Goal: Transaction & Acquisition: Purchase product/service

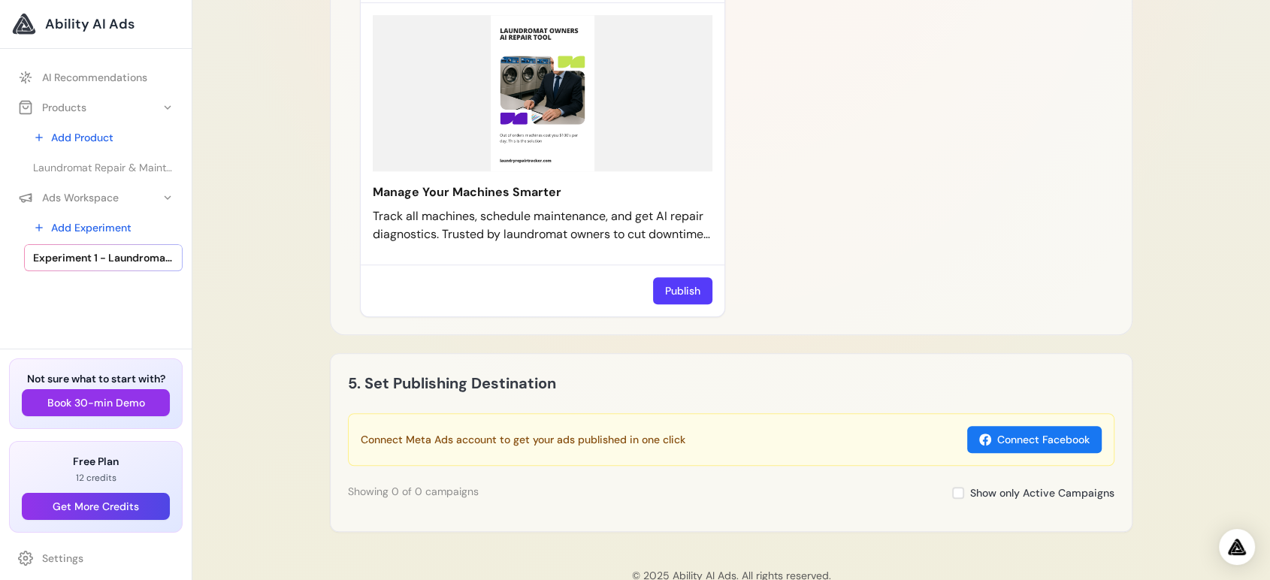
scroll to position [1168, 0]
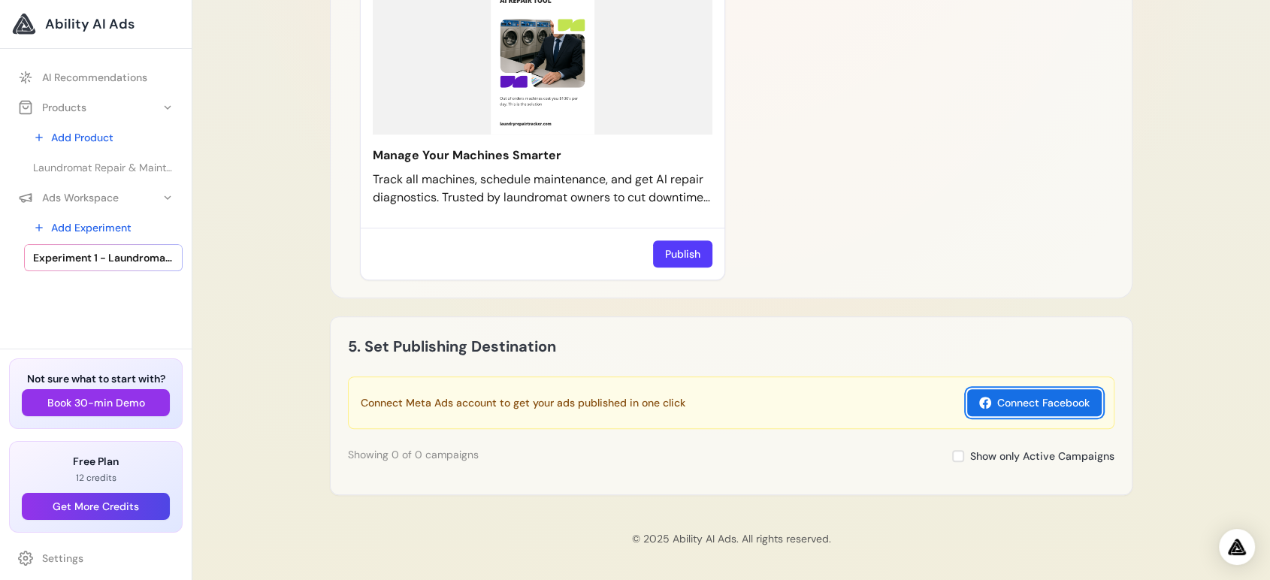
click at [1041, 399] on button "Connect Facebook" at bounding box center [1034, 402] width 134 height 27
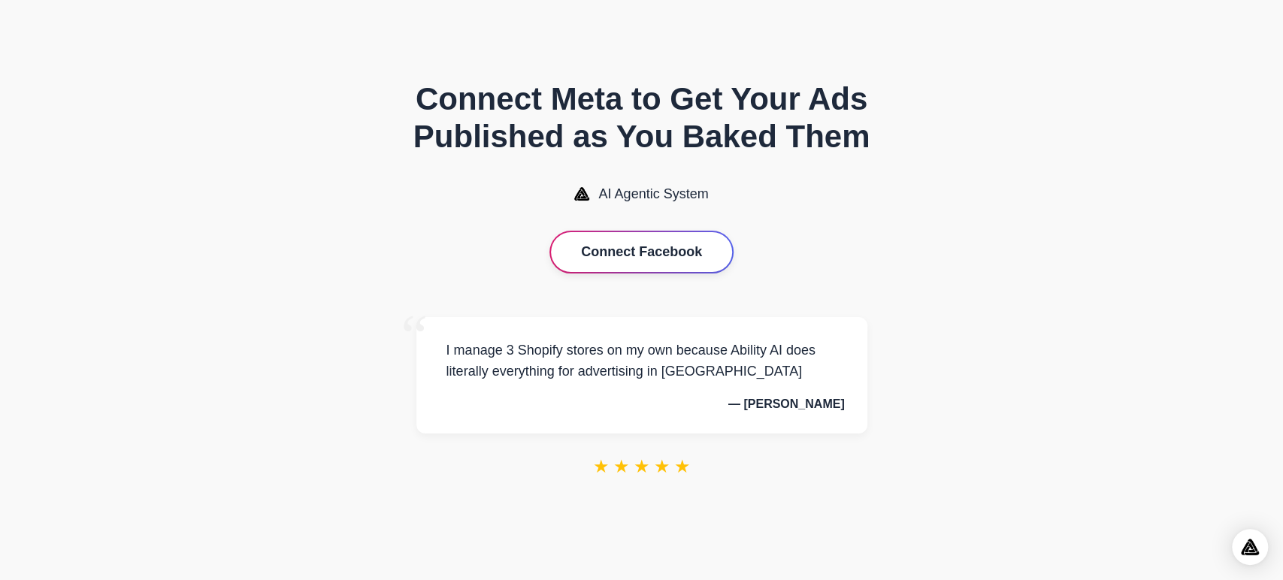
click at [683, 249] on button "Connect Facebook" at bounding box center [641, 252] width 181 height 40
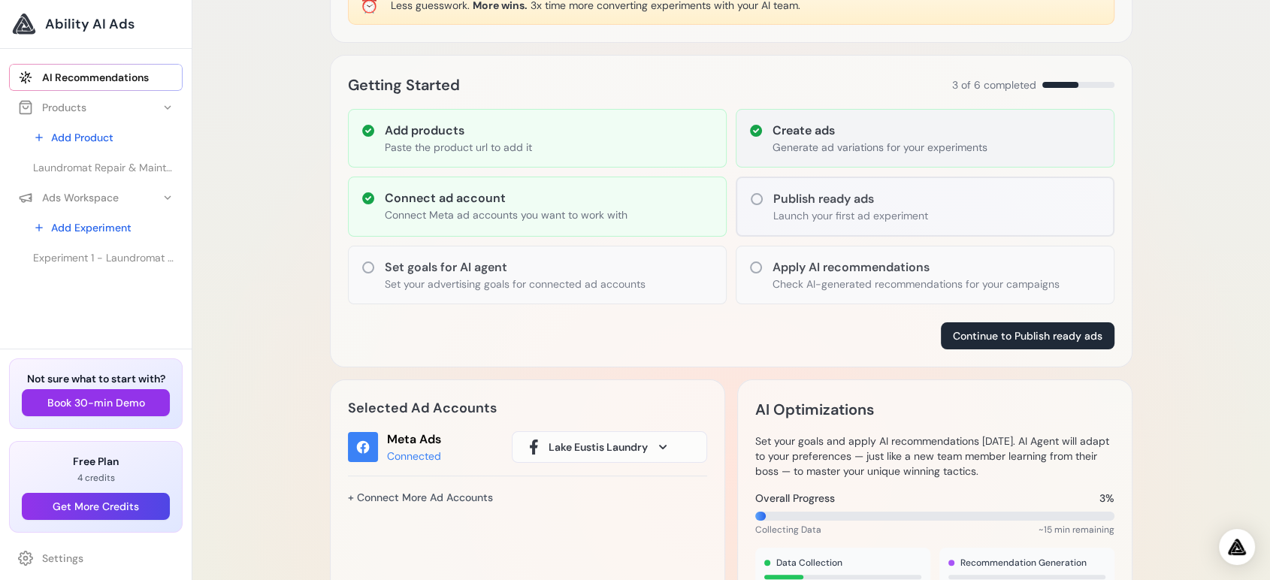
scroll to position [167, 0]
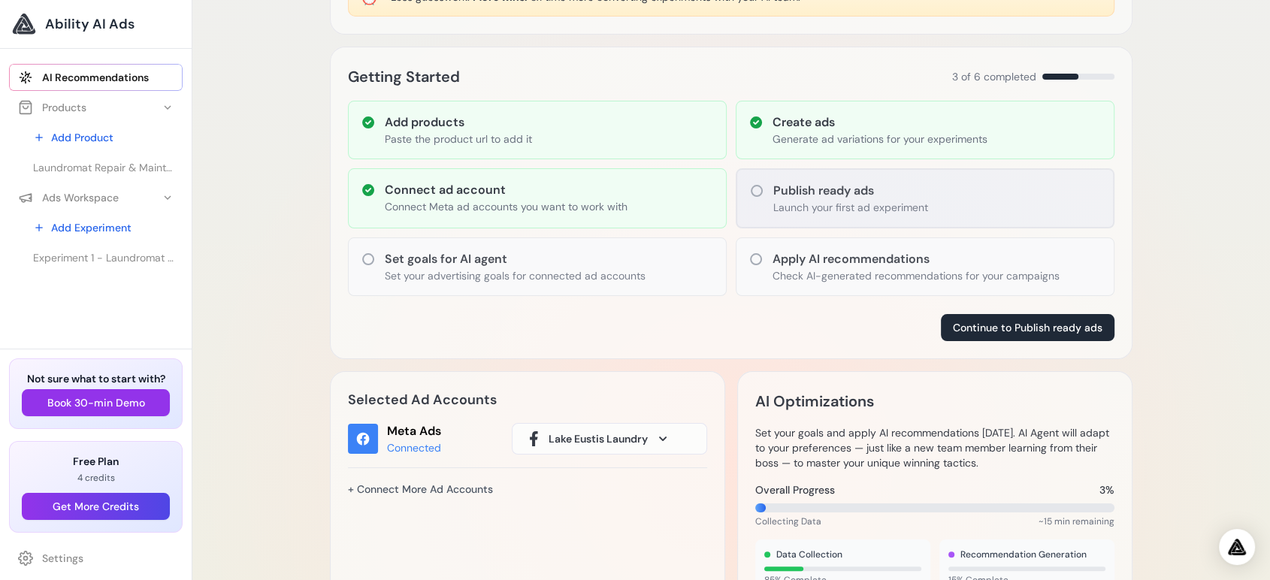
click at [755, 191] on icon at bounding box center [756, 190] width 15 height 15
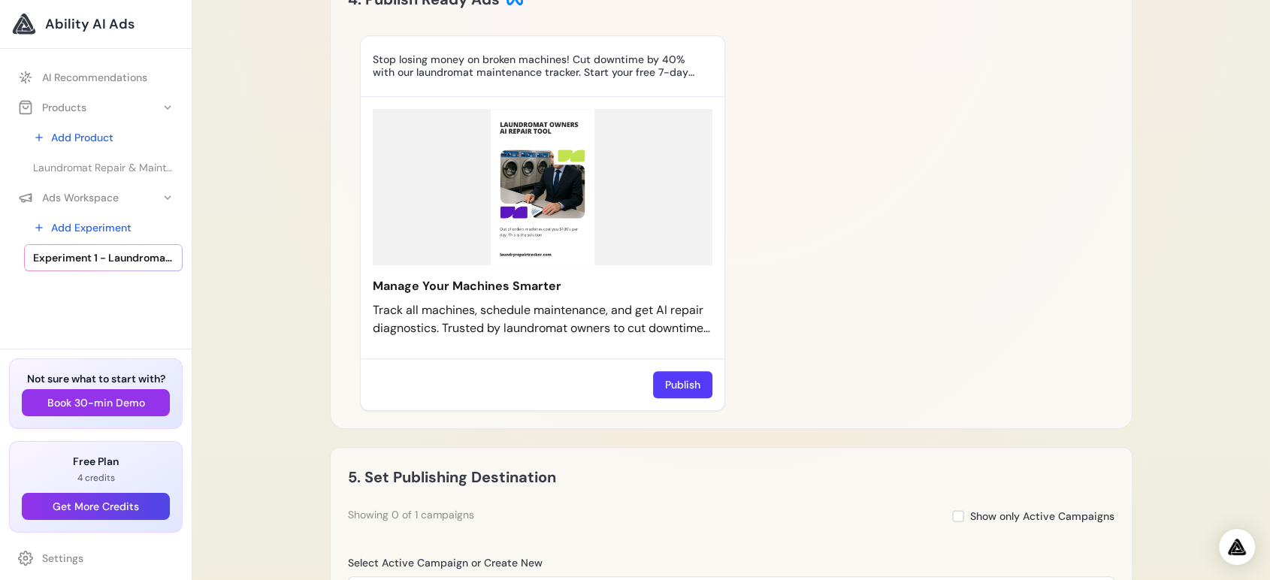
scroll to position [1002, 0]
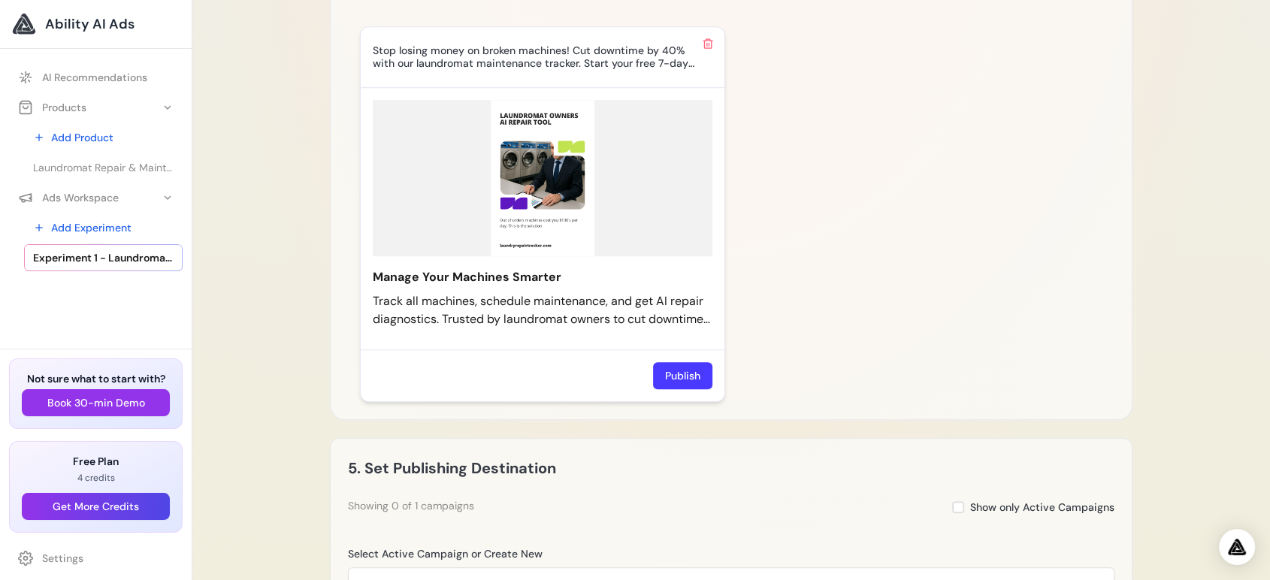
click at [681, 377] on button "Publish" at bounding box center [682, 375] width 59 height 27
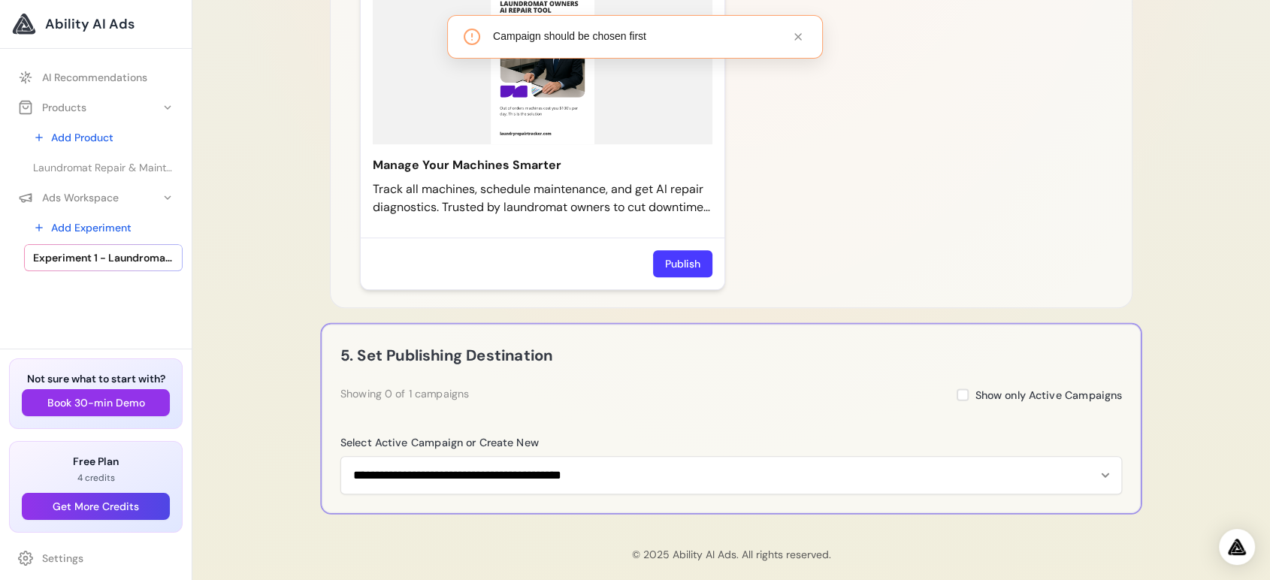
scroll to position [1131, 0]
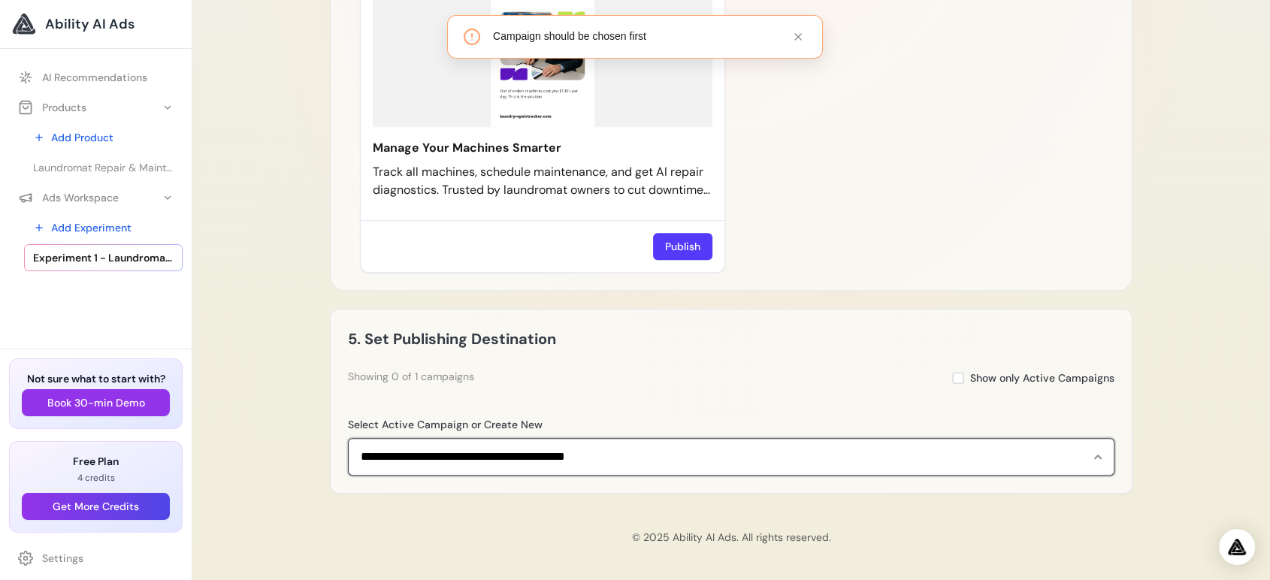
click at [1093, 453] on select "**********" at bounding box center [731, 457] width 766 height 38
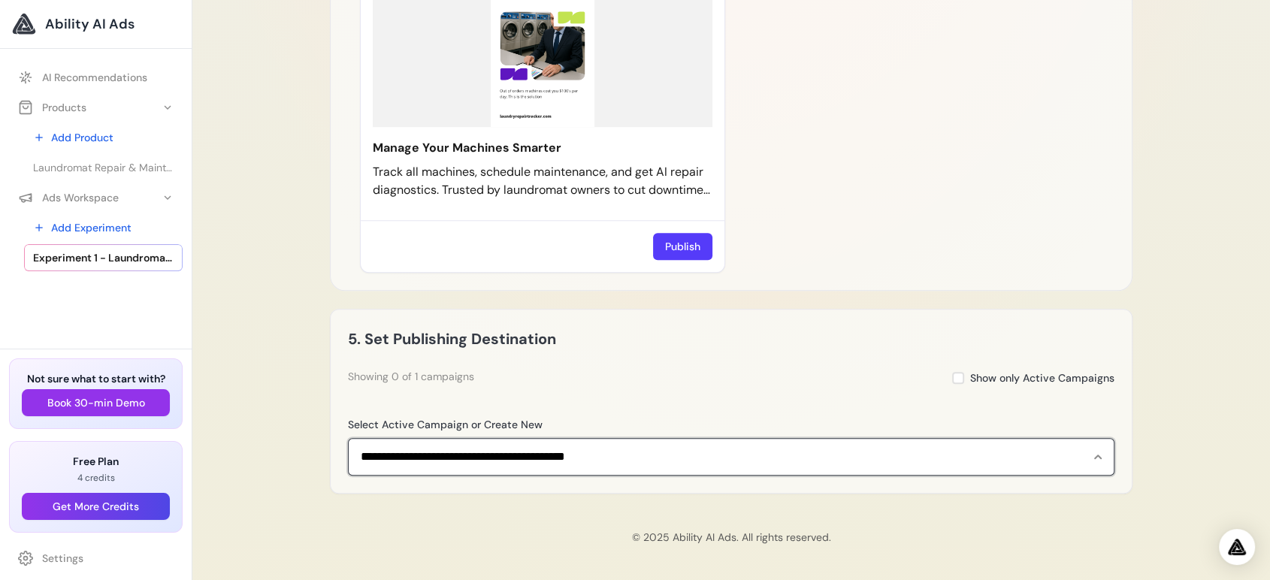
select select "**********"
click at [348, 438] on select "**********" at bounding box center [731, 457] width 766 height 38
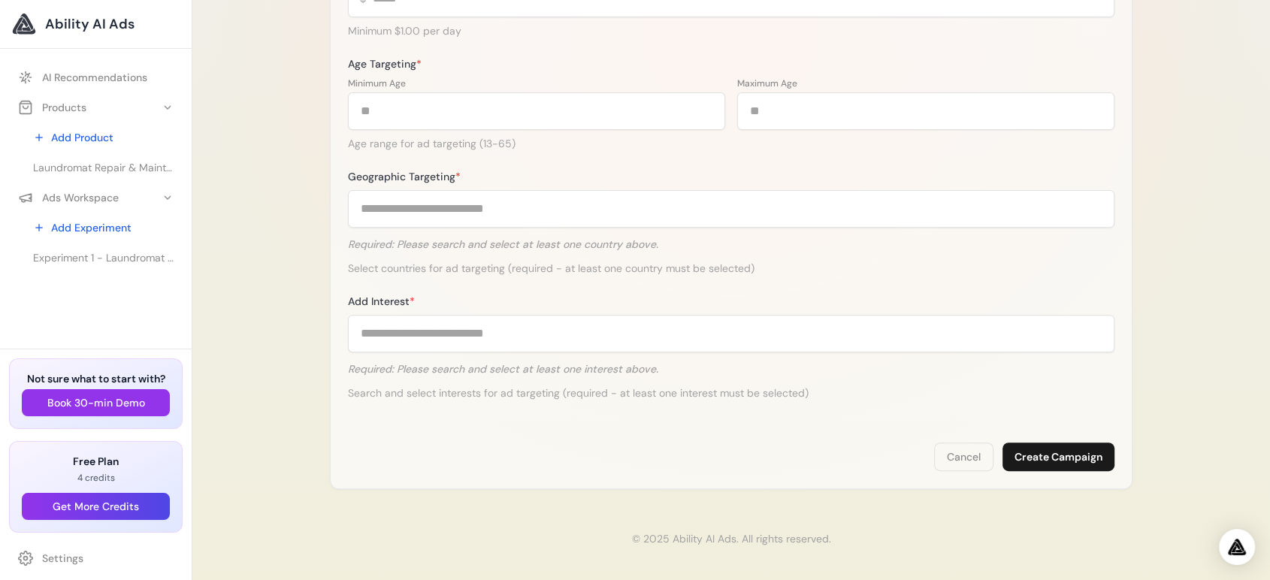
scroll to position [503, 0]
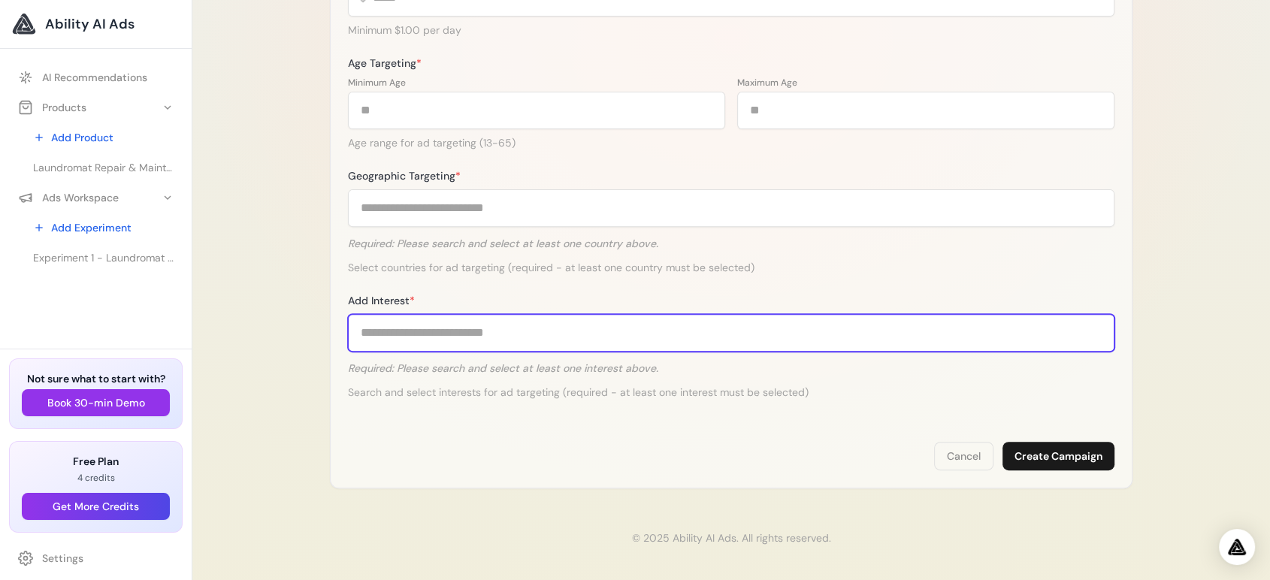
click at [403, 331] on input "Add Interest *" at bounding box center [731, 333] width 766 height 38
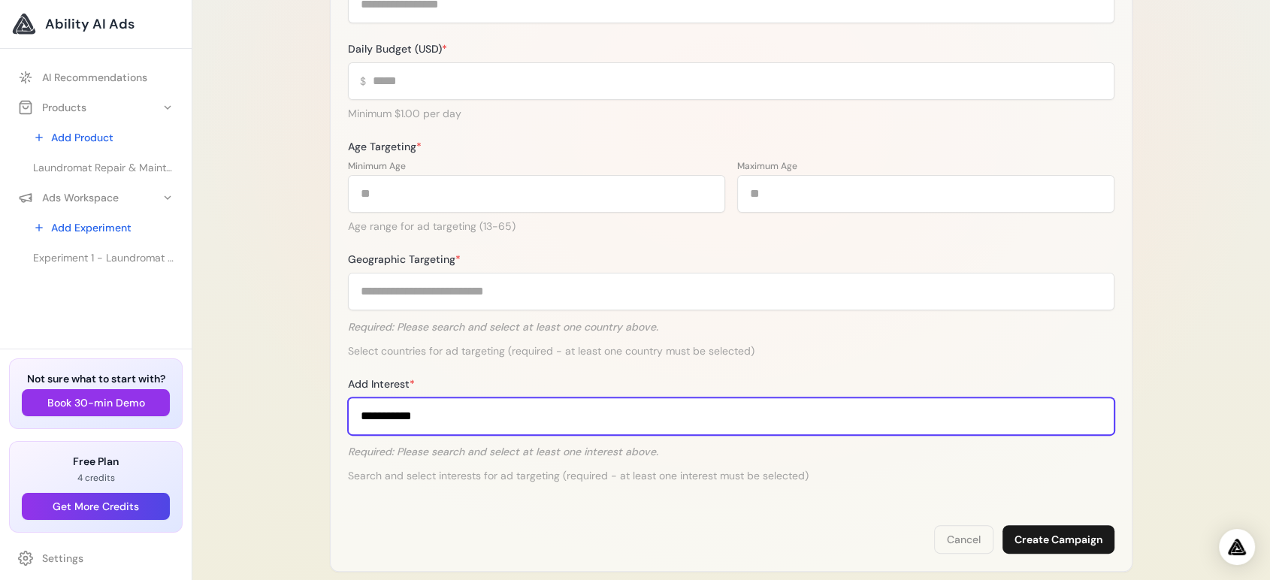
type input "**********"
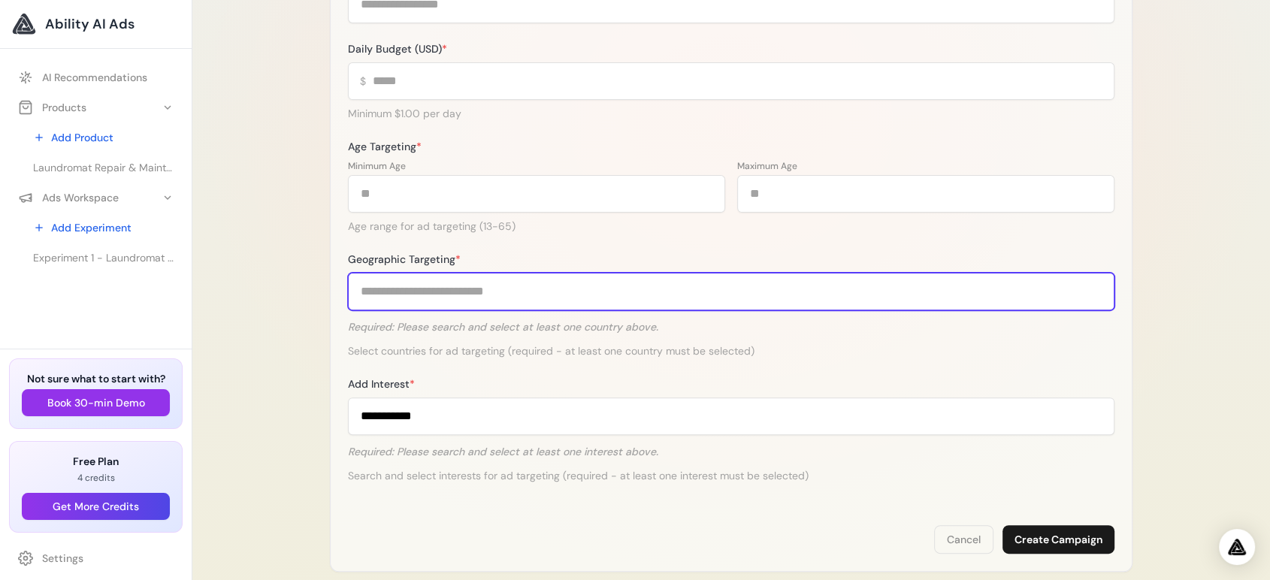
click at [569, 293] on input "Geographic Targeting *" at bounding box center [731, 292] width 766 height 38
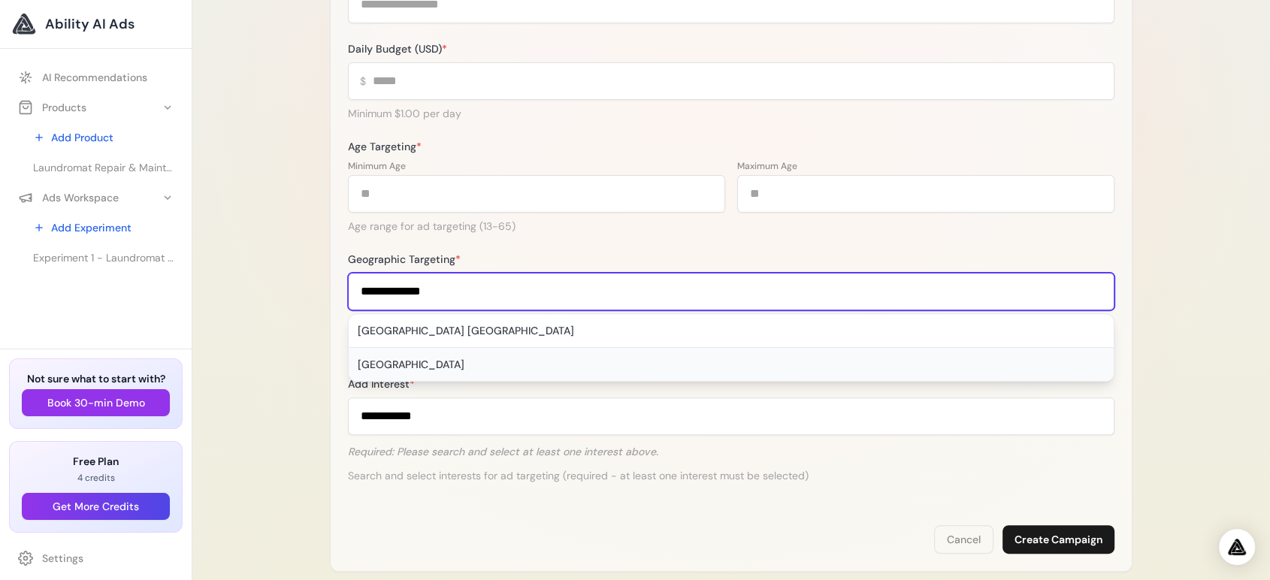
type input "**********"
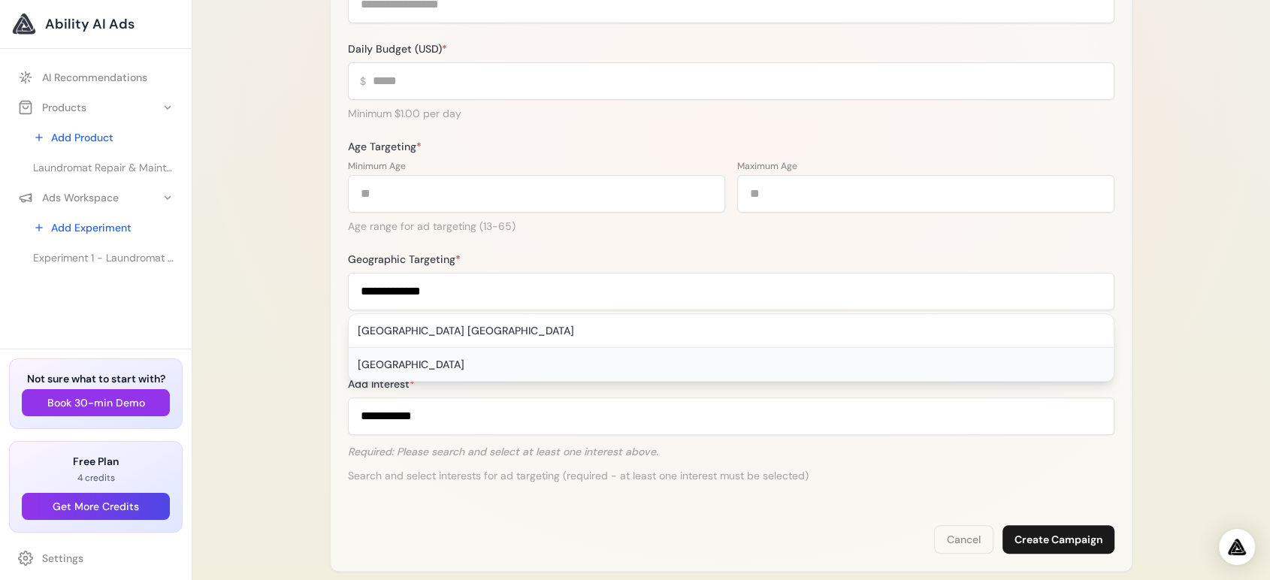
click at [421, 367] on div "United States" at bounding box center [731, 364] width 765 height 33
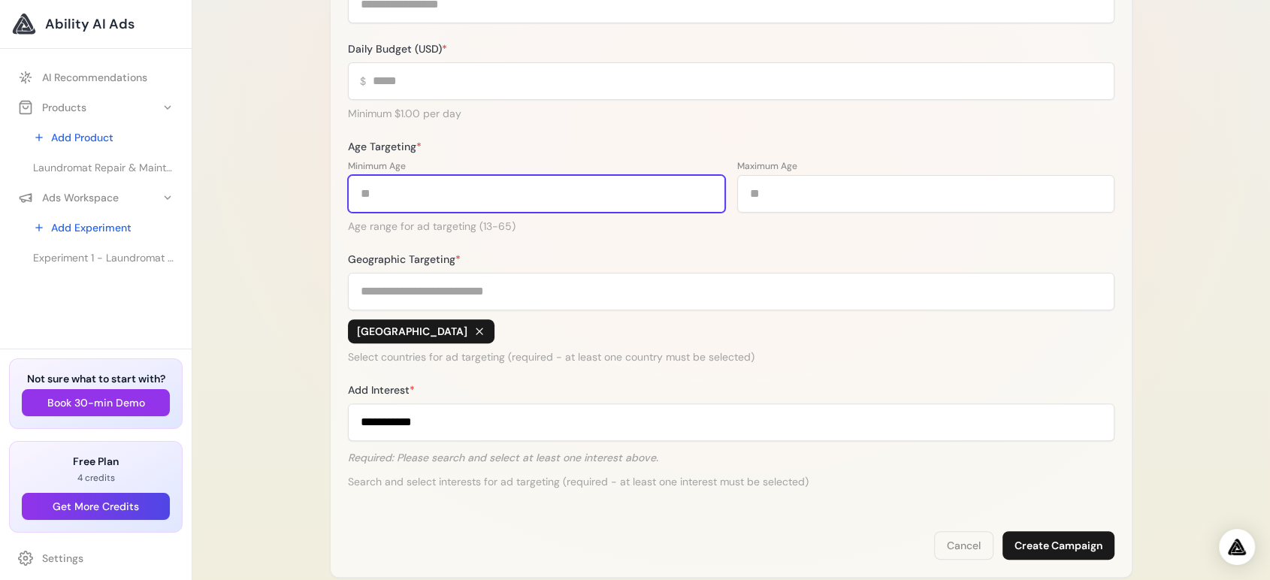
click at [605, 197] on input "**" at bounding box center [536, 194] width 377 height 38
type input "*"
type input "**"
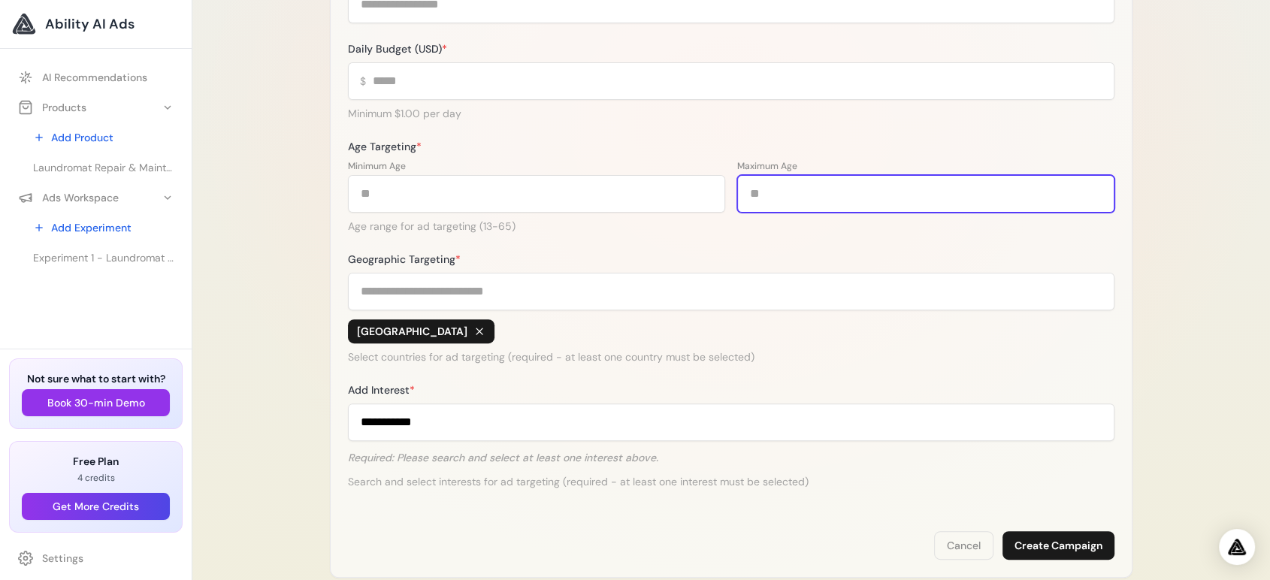
click at [787, 194] on input "**" at bounding box center [925, 194] width 377 height 38
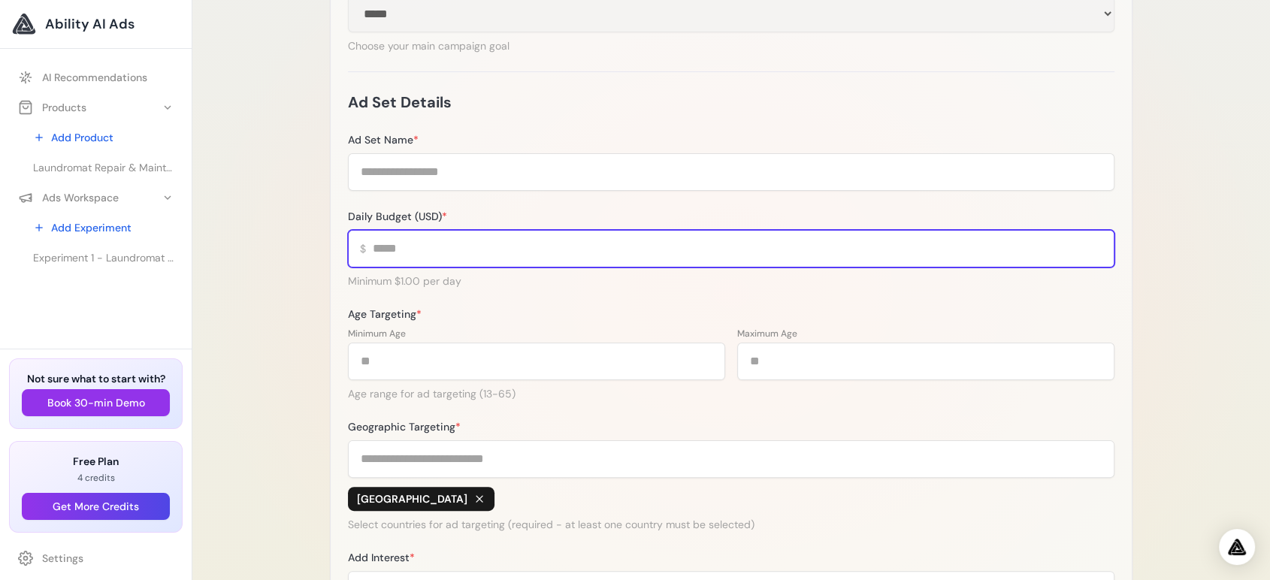
click at [487, 243] on input "Daily Budget (USD) *" at bounding box center [731, 249] width 766 height 38
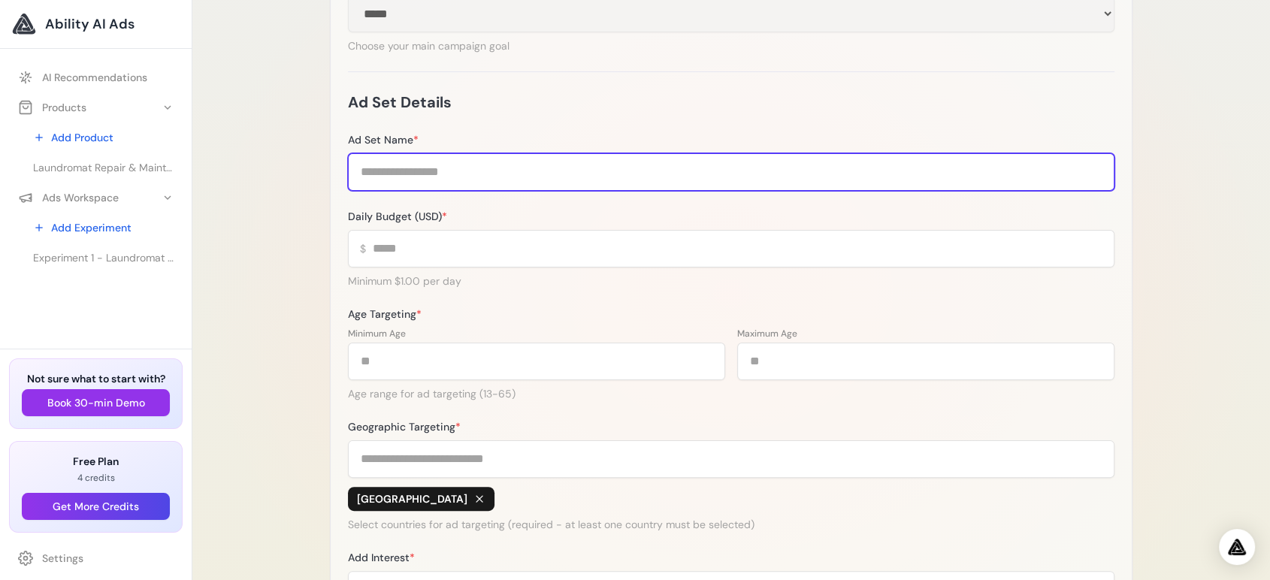
click at [485, 178] on input "Ad Set Name *" at bounding box center [731, 172] width 766 height 38
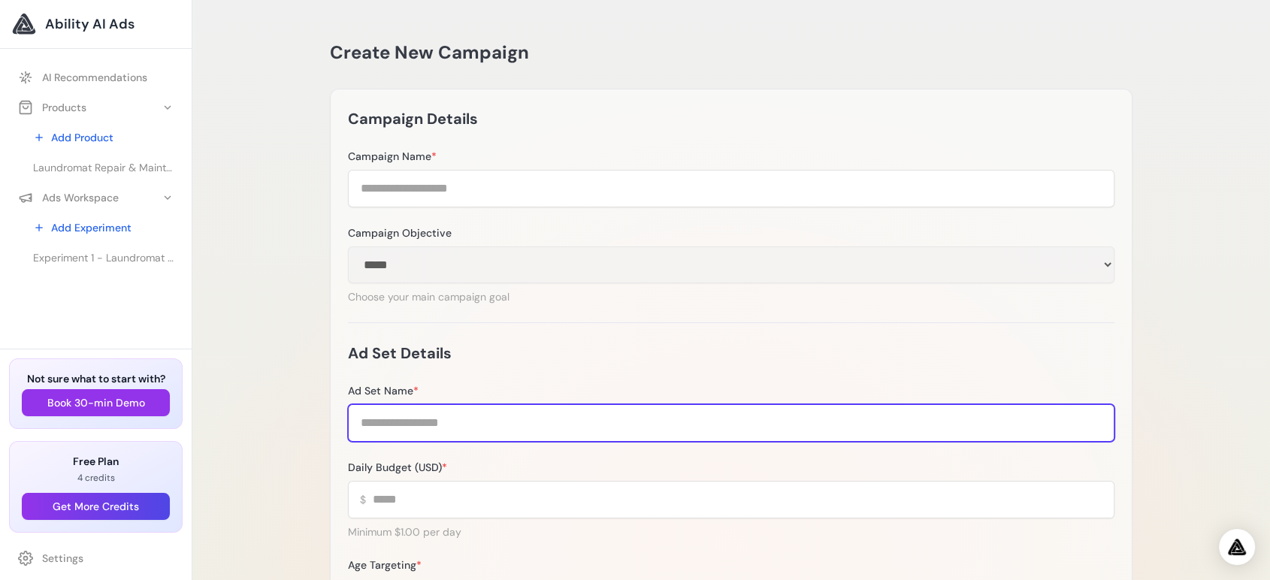
scroll to position [0, 0]
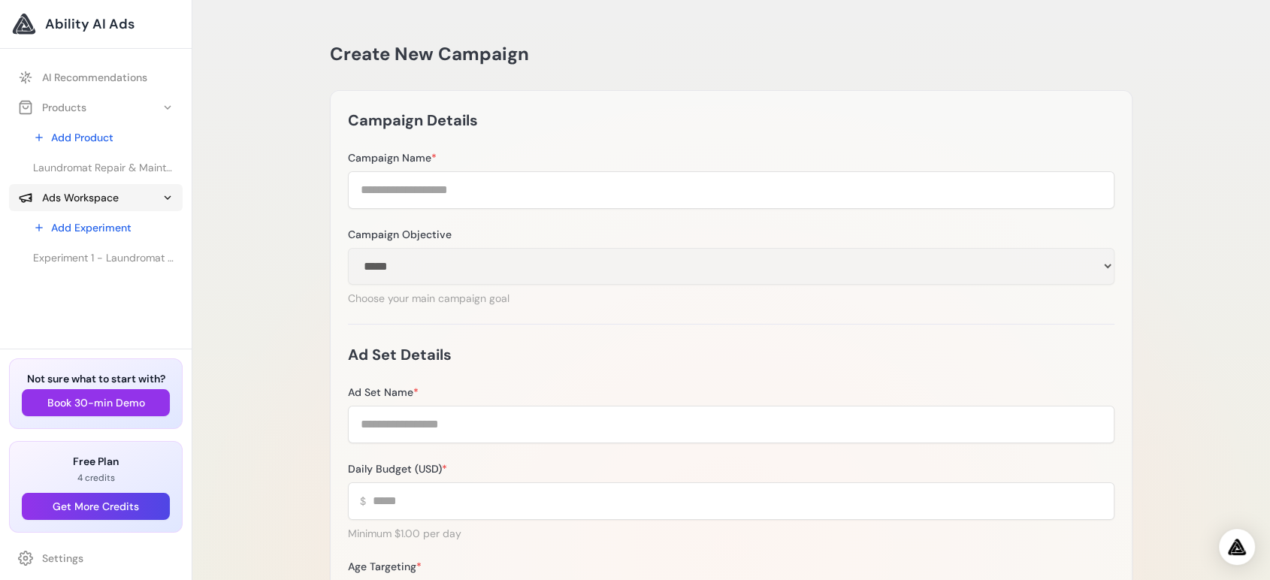
click at [177, 198] on button "Ads Workspace" at bounding box center [96, 197] width 174 height 27
click at [168, 198] on polyline at bounding box center [167, 198] width 3 height 6
click at [54, 560] on link "Settings" at bounding box center [96, 558] width 174 height 27
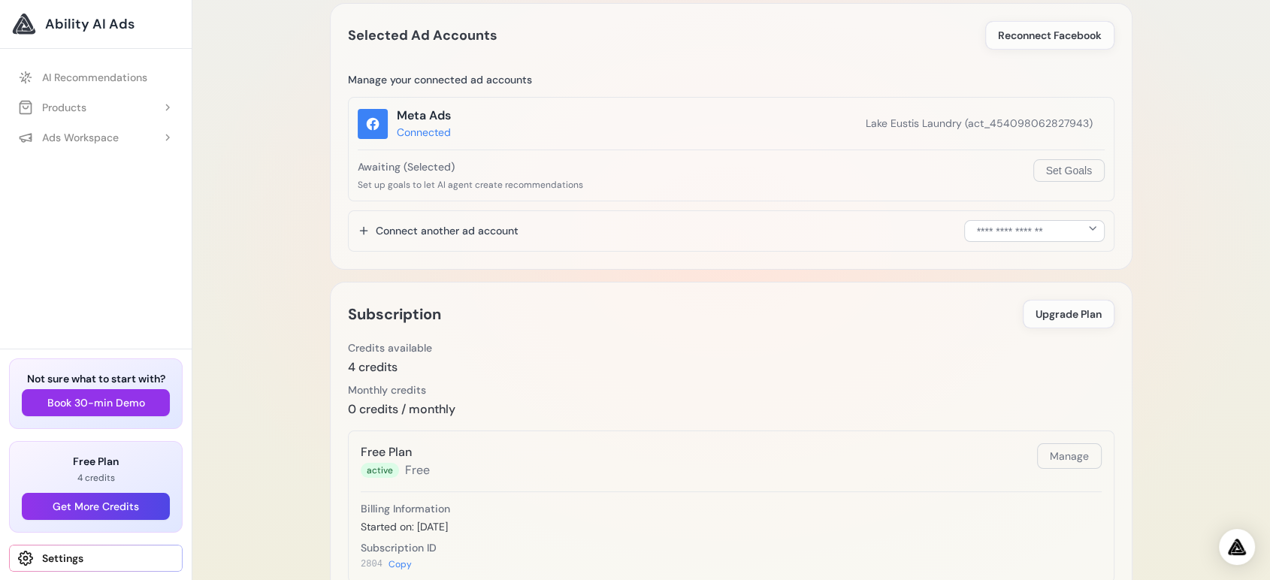
scroll to position [187, 0]
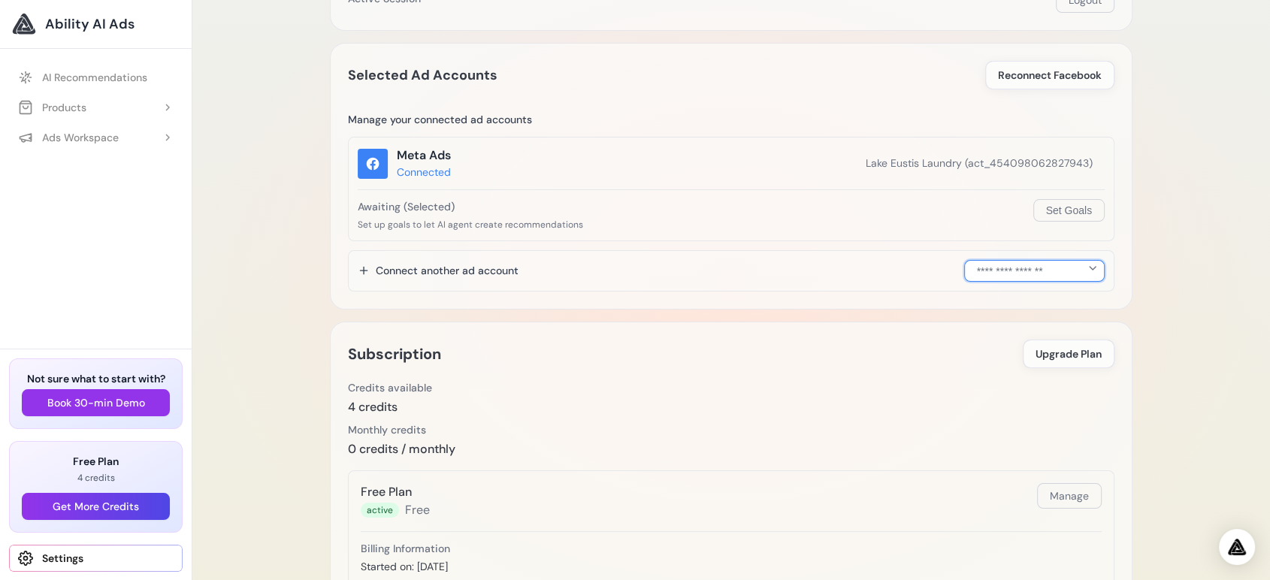
click at [1091, 266] on select "**********" at bounding box center [1034, 271] width 141 height 22
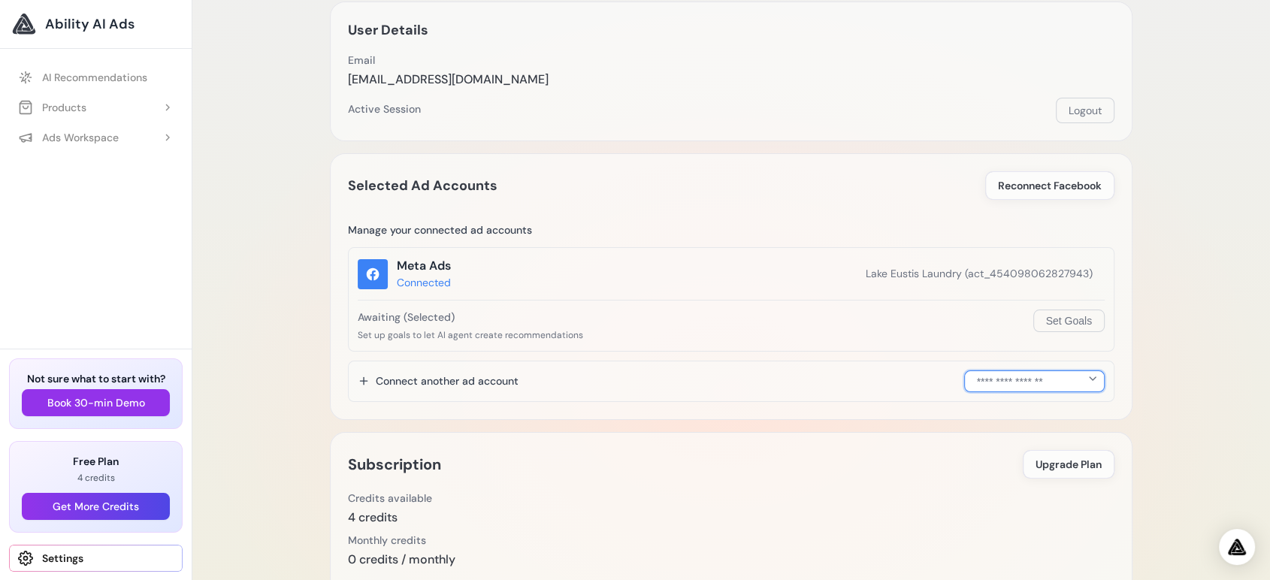
scroll to position [20, 0]
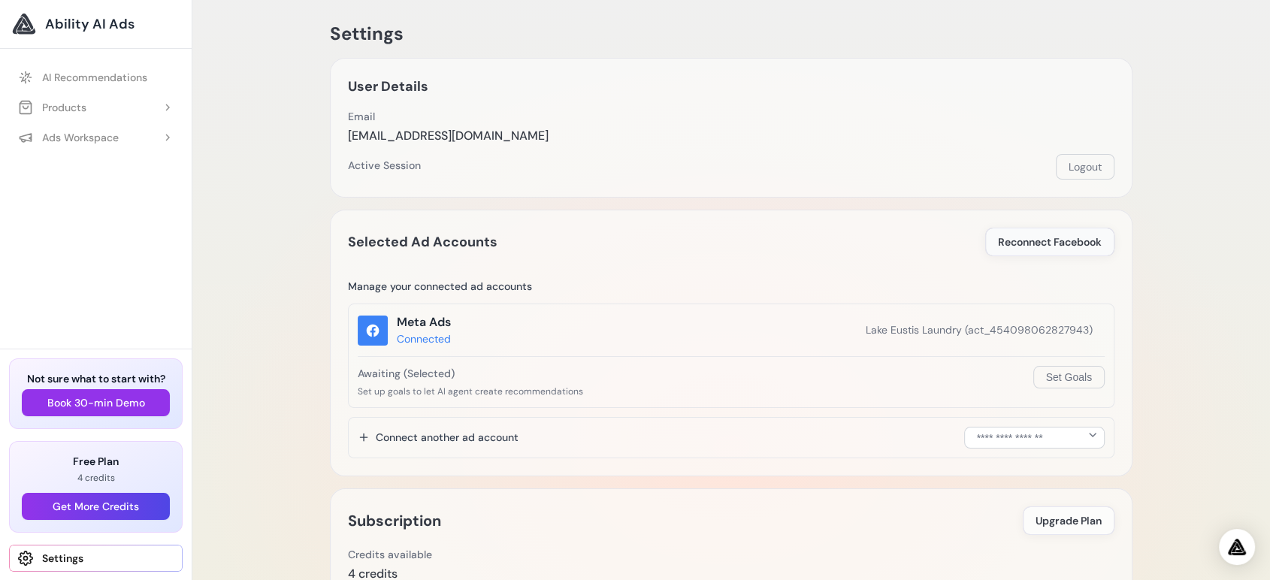
click at [1047, 237] on span "Reconnect Facebook" at bounding box center [1050, 241] width 104 height 15
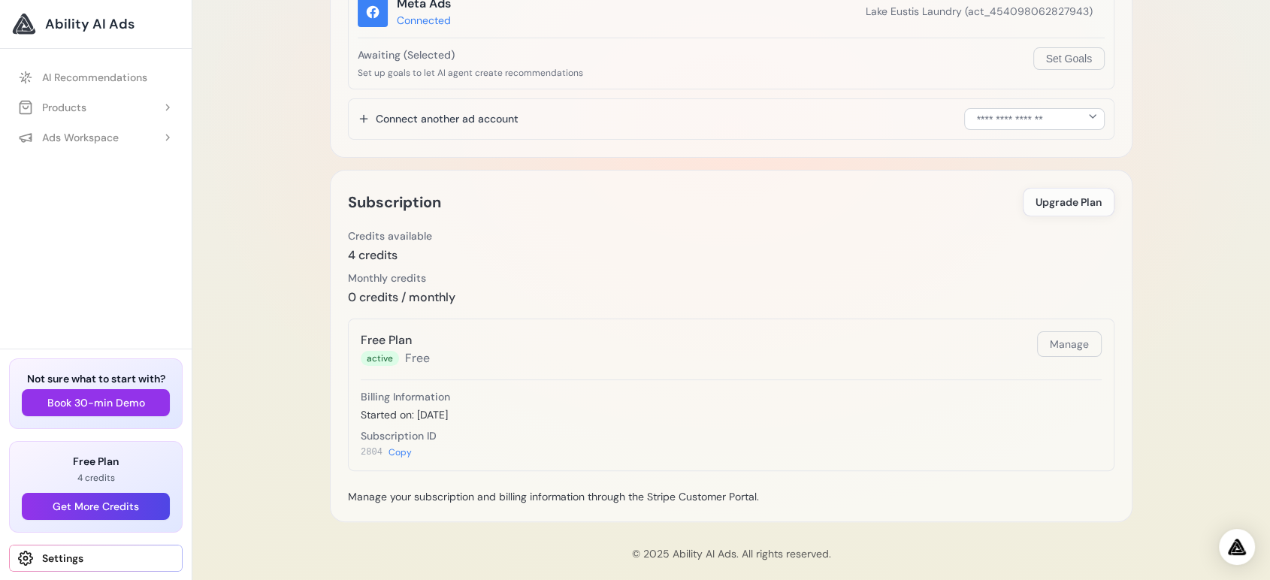
scroll to position [355, 0]
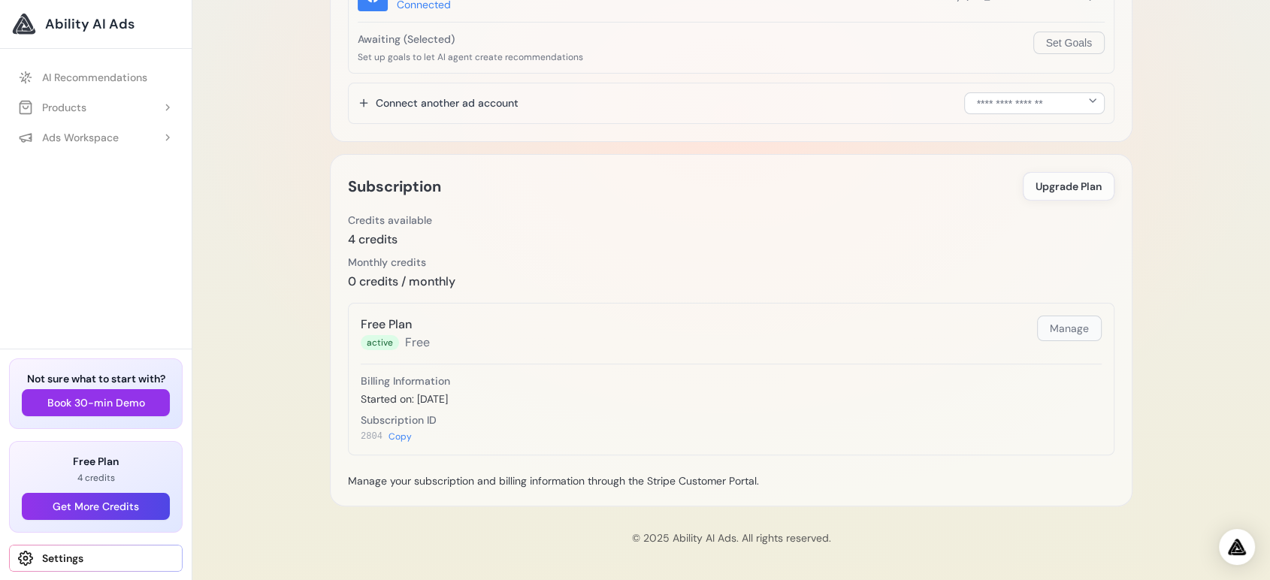
click at [1085, 316] on button "Manage" at bounding box center [1069, 329] width 65 height 26
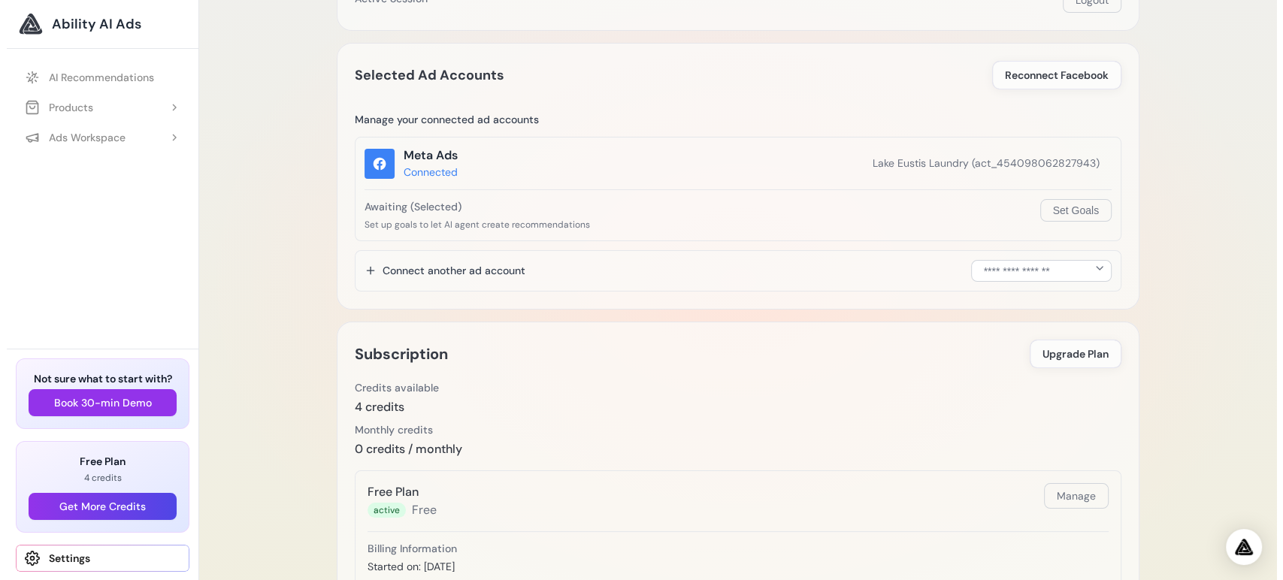
scroll to position [104, 0]
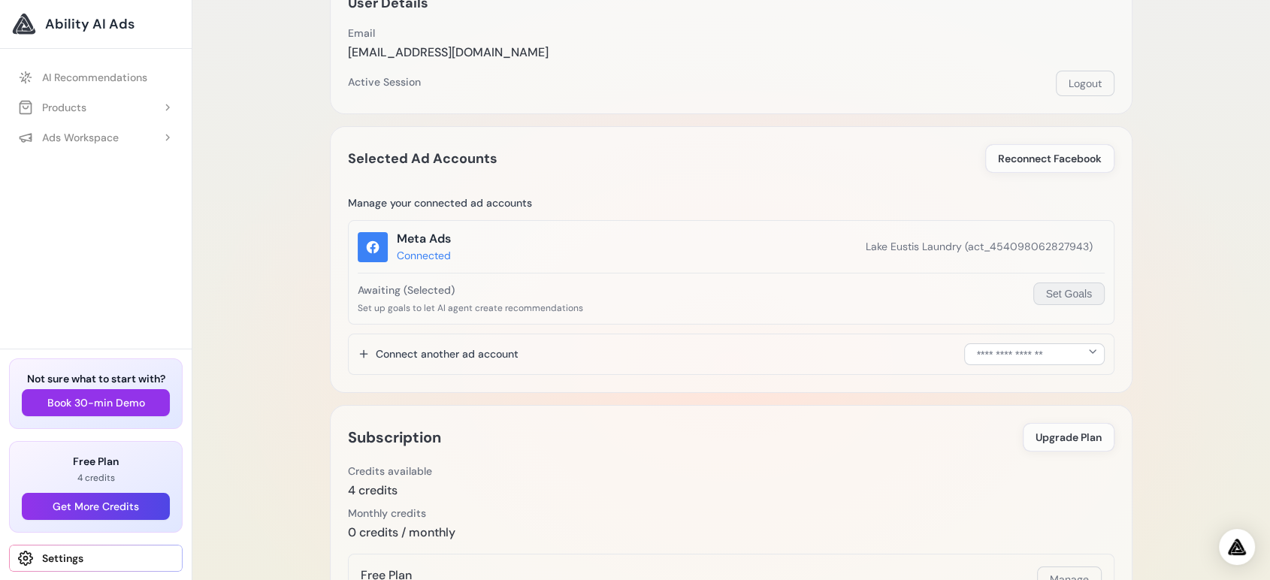
click at [1062, 297] on button "Set Goals" at bounding box center [1068, 294] width 71 height 23
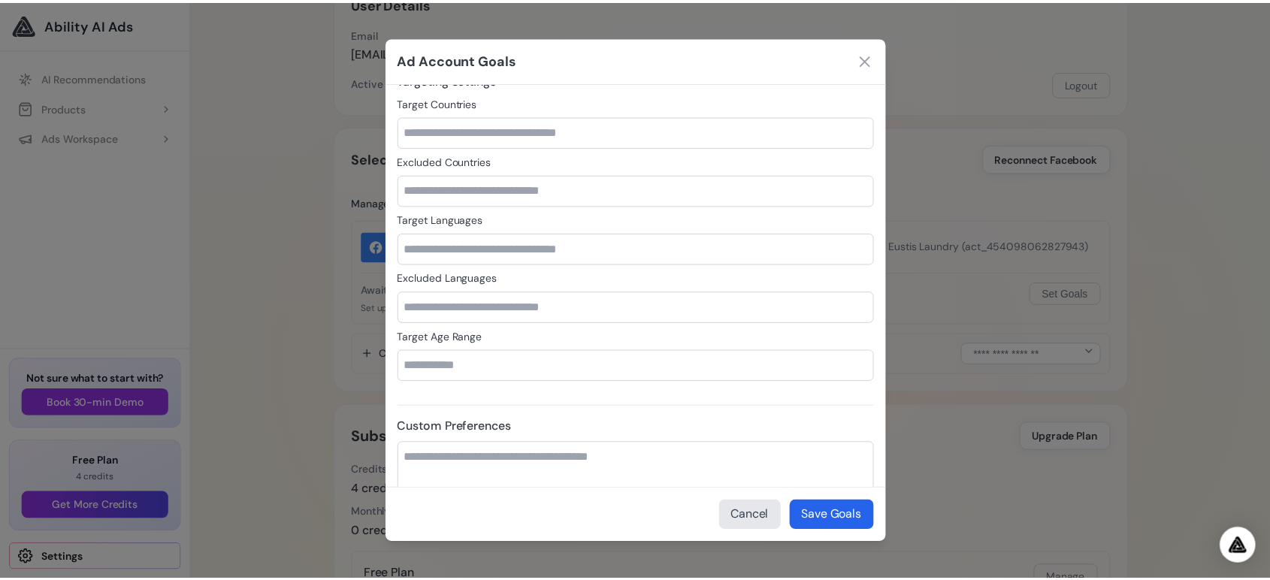
scroll to position [740, 0]
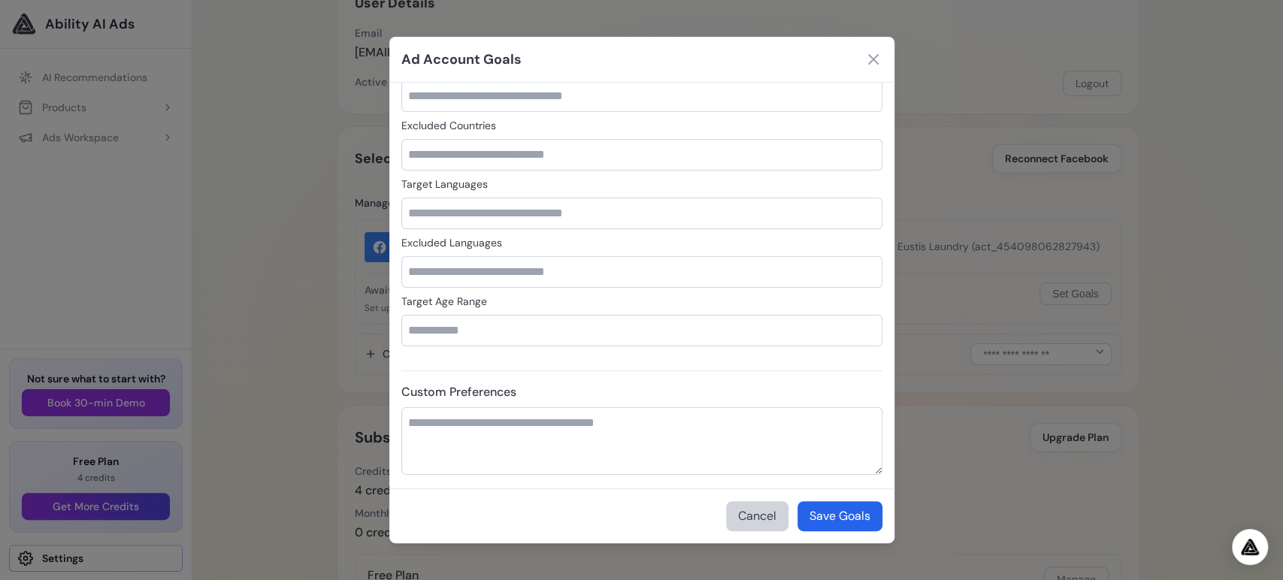
click at [767, 524] on button "Cancel" at bounding box center [757, 516] width 62 height 30
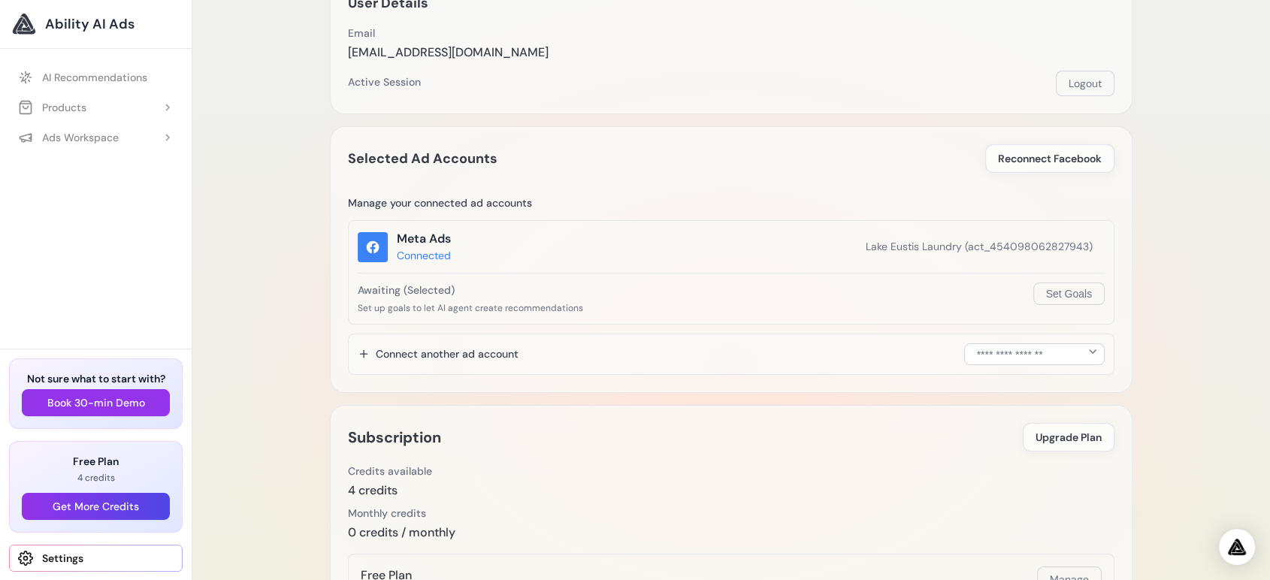
scroll to position [0, 0]
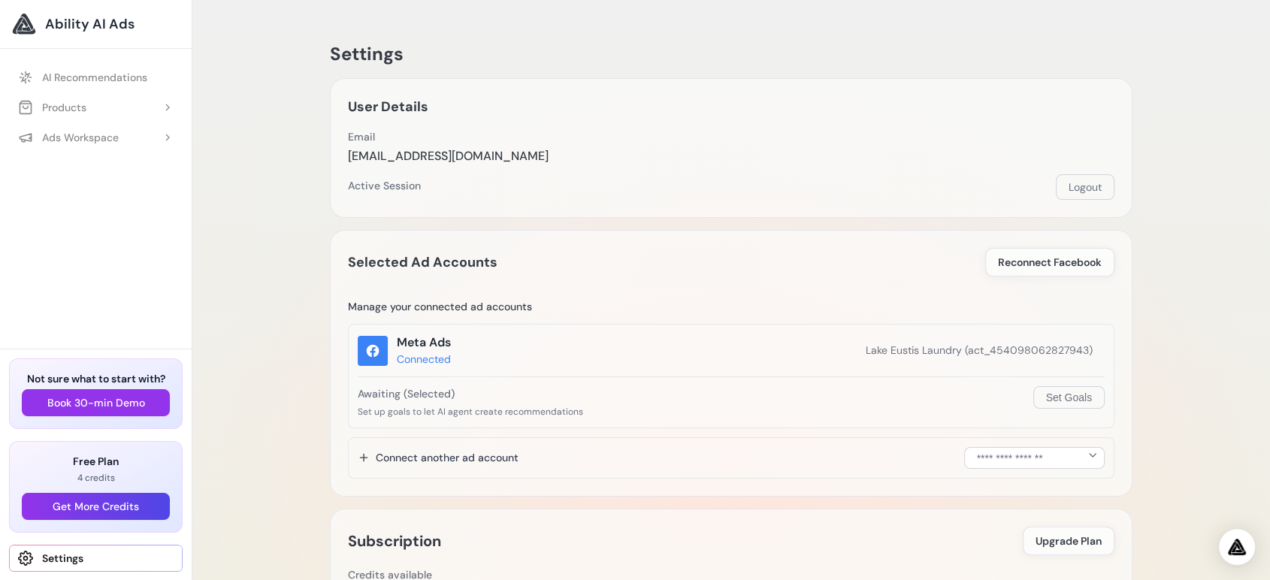
click at [373, 359] on div at bounding box center [373, 351] width 30 height 30
click at [1028, 350] on span "Lake Eustis Laundry (act_454098062827943)" at bounding box center [979, 351] width 227 height 16
click at [1084, 188] on button "Logout" at bounding box center [1085, 187] width 59 height 26
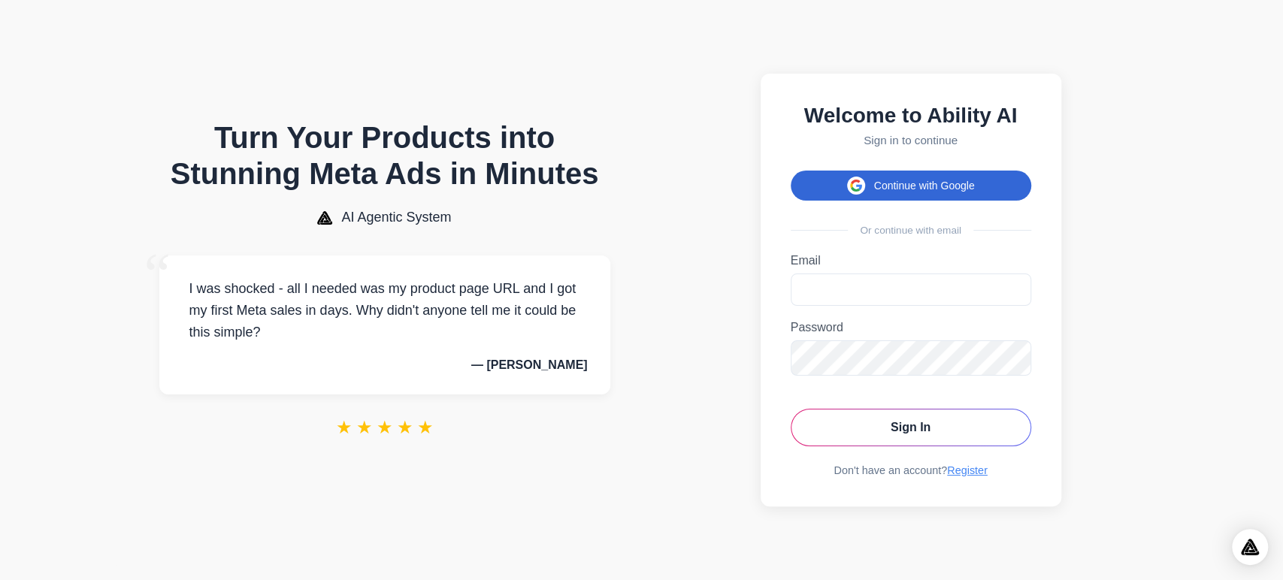
click at [923, 187] on button "Continue with Google" at bounding box center [910, 186] width 240 height 30
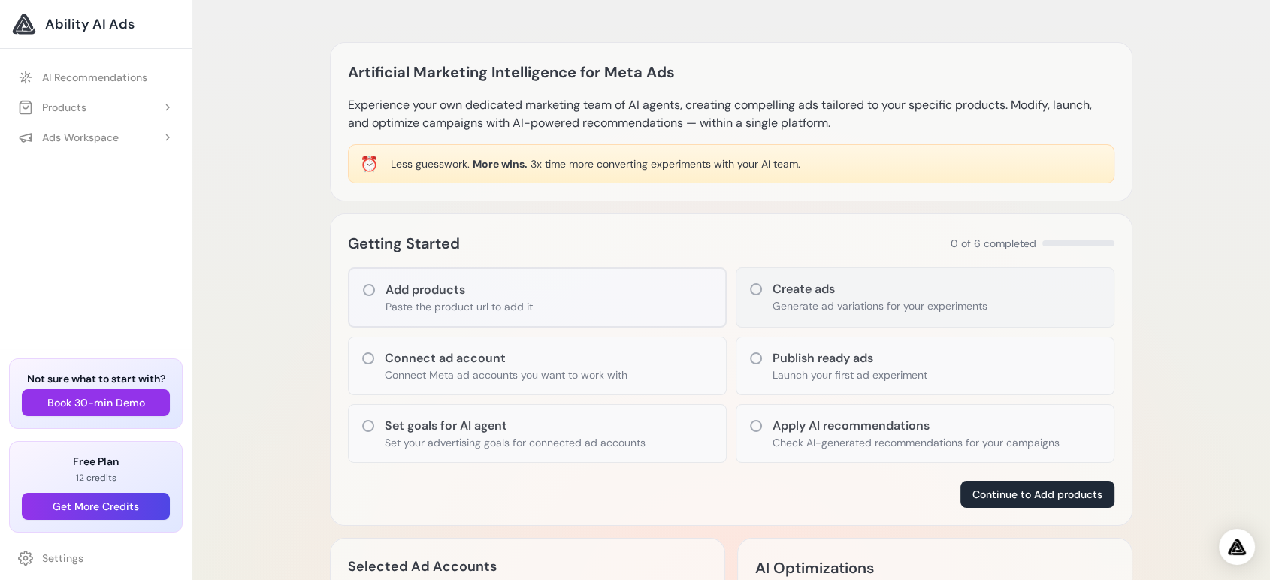
click at [754, 288] on icon at bounding box center [755, 289] width 15 height 15
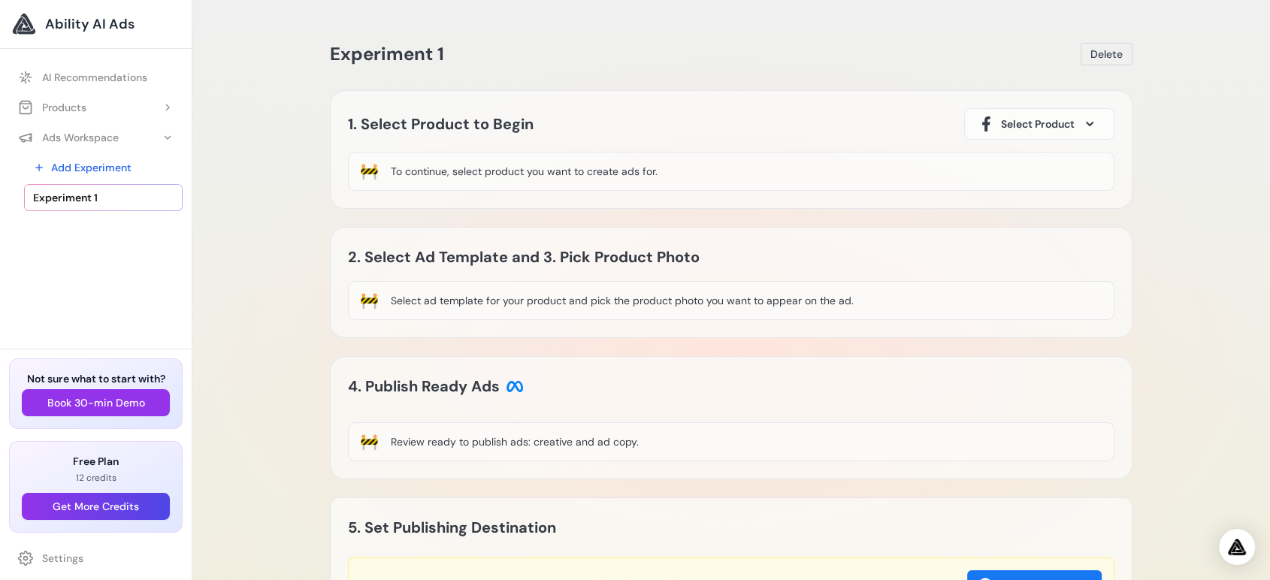
click at [1088, 127] on span at bounding box center [1089, 124] width 18 height 18
click at [1097, 122] on span at bounding box center [1089, 124] width 18 height 18
click at [1068, 119] on span "Select Product" at bounding box center [1038, 123] width 74 height 15
click at [938, 171] on div "🚧 To continue, select product you want to create ads for." at bounding box center [731, 171] width 766 height 39
click at [552, 174] on div "To continue, select product you want to create ads for." at bounding box center [524, 171] width 267 height 15
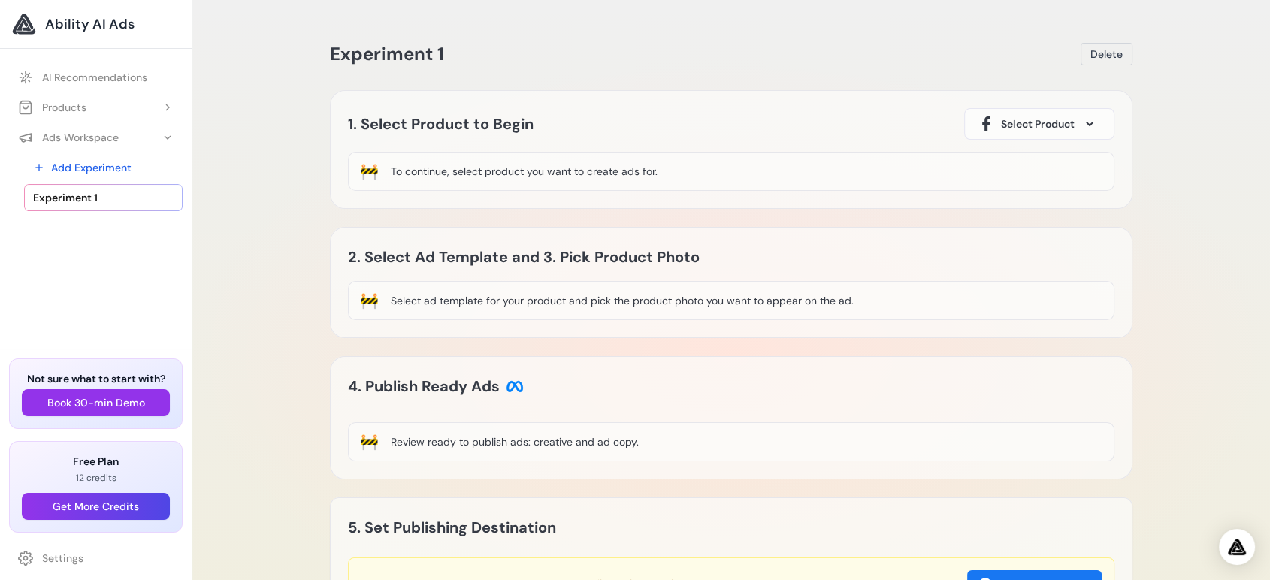
click at [397, 171] on div "To continue, select product you want to create ads for." at bounding box center [524, 171] width 267 height 15
click at [1034, 115] on button "Select Product" at bounding box center [1039, 124] width 150 height 32
click at [1091, 120] on span at bounding box center [1089, 124] width 18 height 18
click at [518, 160] on div "🚧 To continue, select product you want to create ads for." at bounding box center [731, 171] width 766 height 39
click at [518, 170] on div "To continue, select product you want to create ads for." at bounding box center [524, 171] width 267 height 15
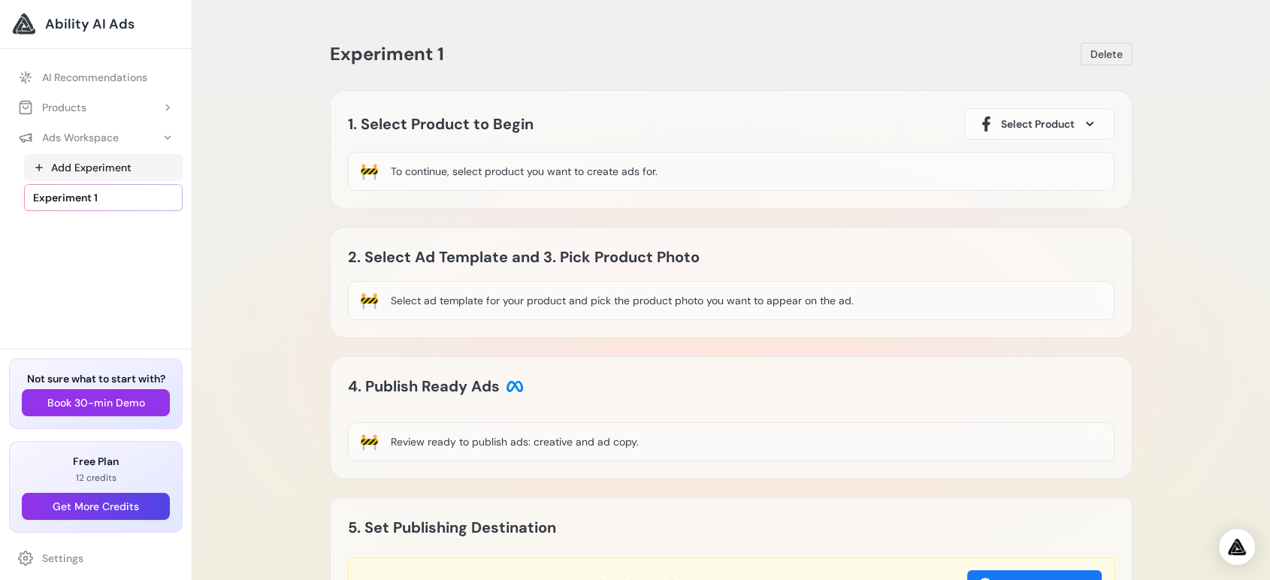
click at [83, 167] on link "Add Experiment" at bounding box center [103, 167] width 159 height 27
click at [1084, 119] on span at bounding box center [1089, 124] width 18 height 18
click at [1086, 121] on span at bounding box center [1089, 124] width 18 height 18
click at [489, 297] on div "Select ad template for your product and pick the product photo you want to appe…" at bounding box center [622, 300] width 463 height 15
click at [114, 110] on button "Products" at bounding box center [96, 107] width 174 height 27
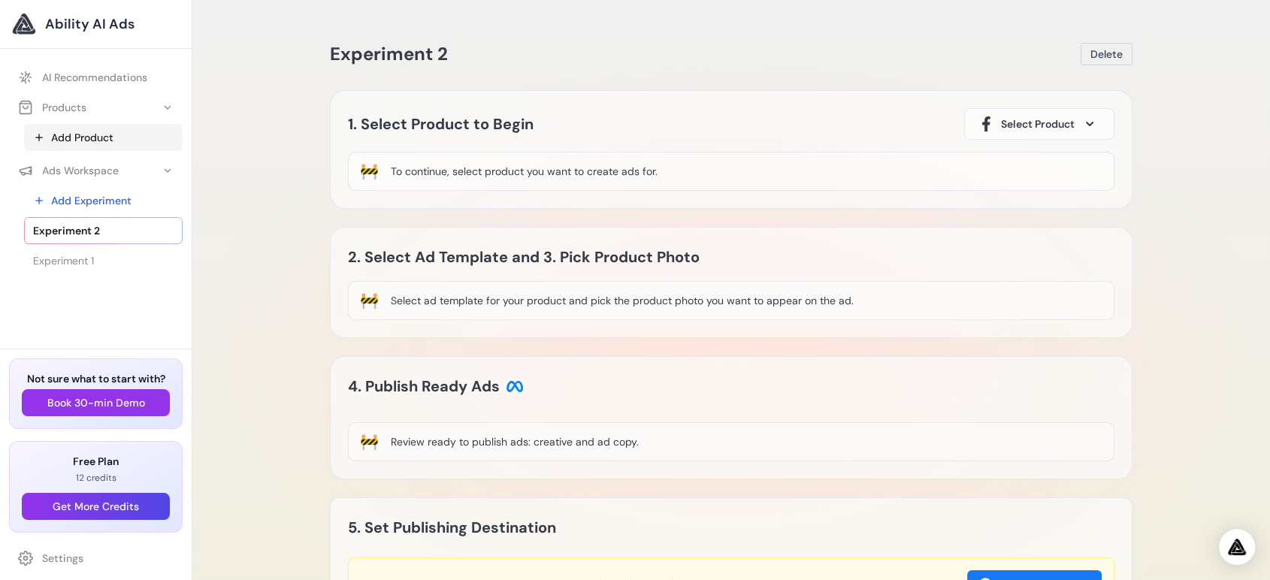
click at [103, 138] on link "Add Product" at bounding box center [103, 137] width 159 height 27
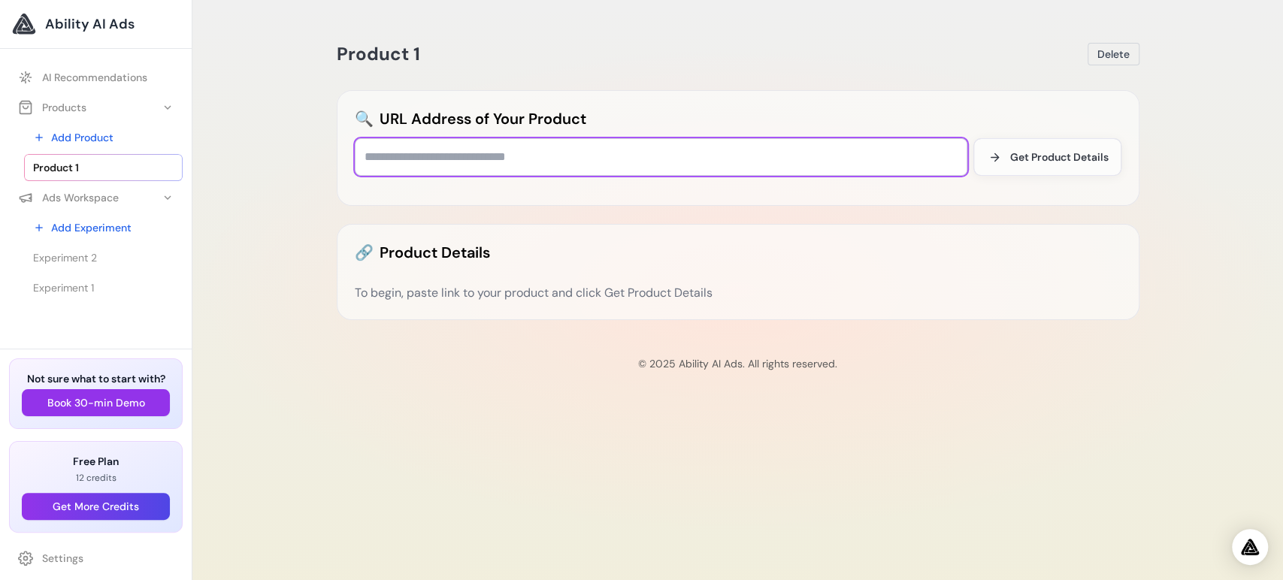
click at [463, 162] on input "text" at bounding box center [661, 157] width 612 height 38
type input "**********"
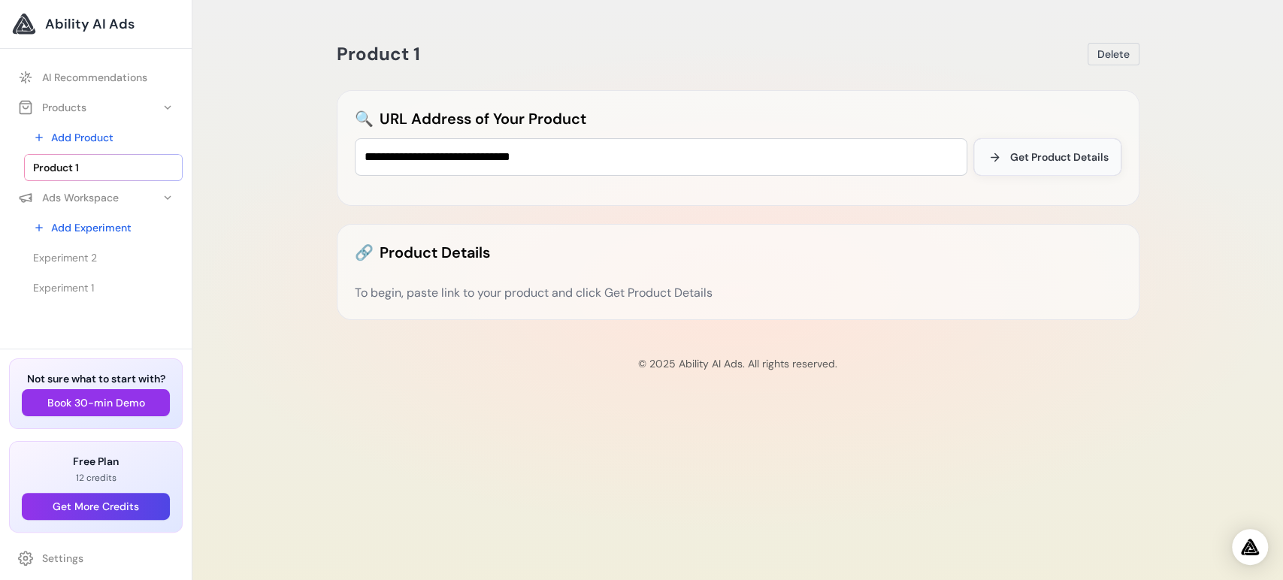
click at [1044, 148] on button "Get Product Details" at bounding box center [1047, 157] width 148 height 38
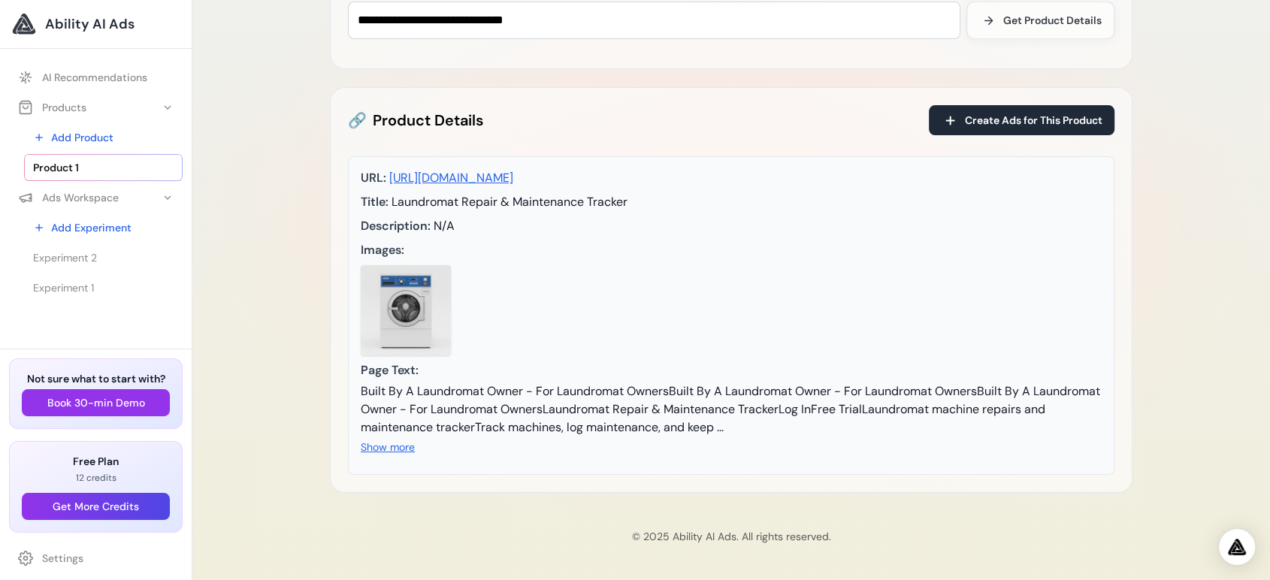
scroll to position [171, 0]
click at [995, 113] on span "Create Ads for This Product" at bounding box center [1033, 120] width 137 height 15
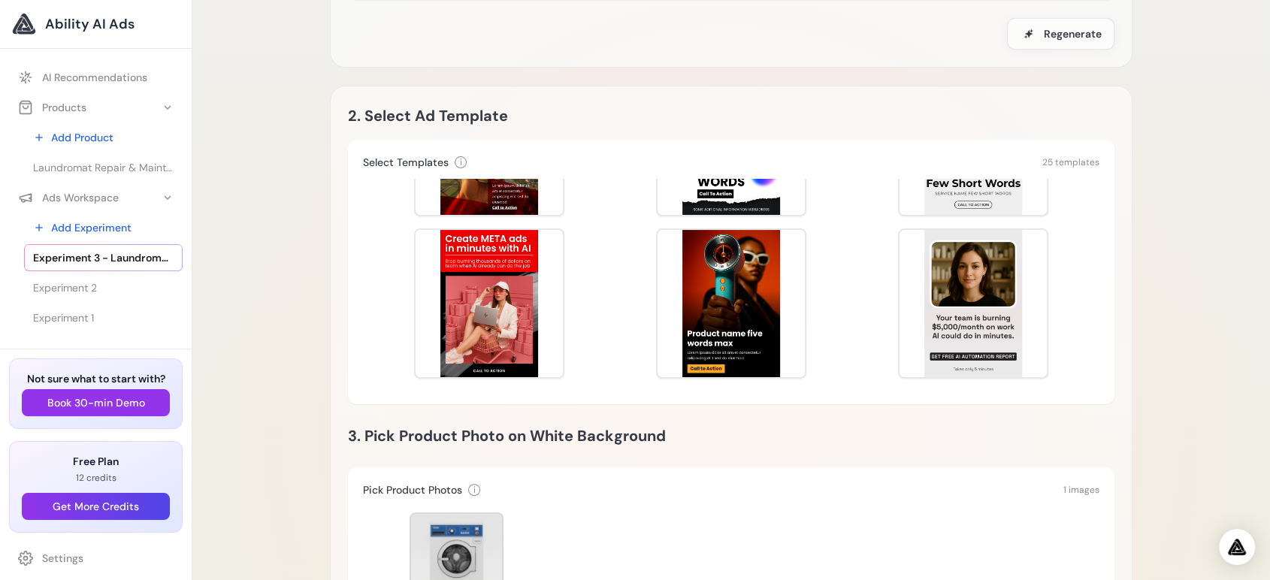
scroll to position [918, 0]
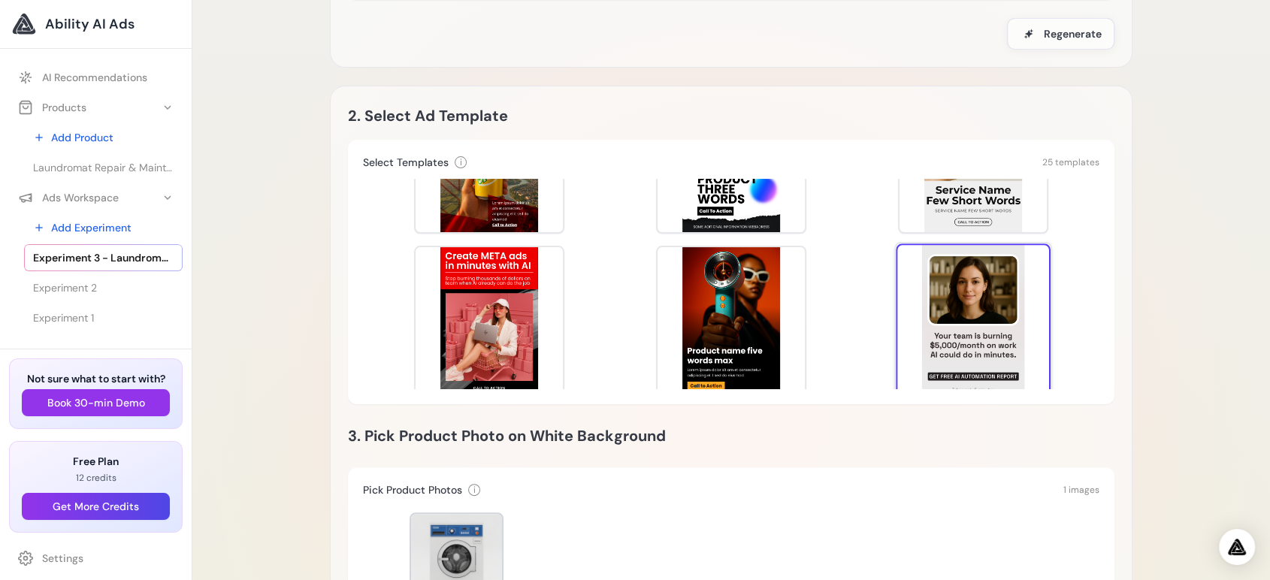
click at [941, 306] on div at bounding box center [973, 320] width 155 height 155
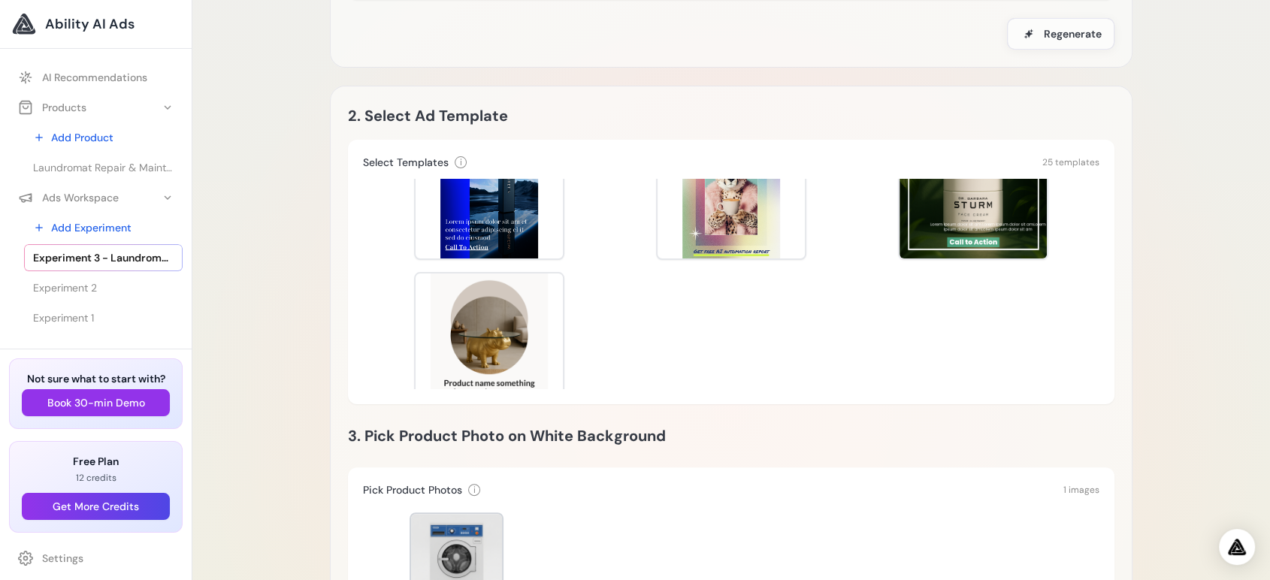
scroll to position [1261, 0]
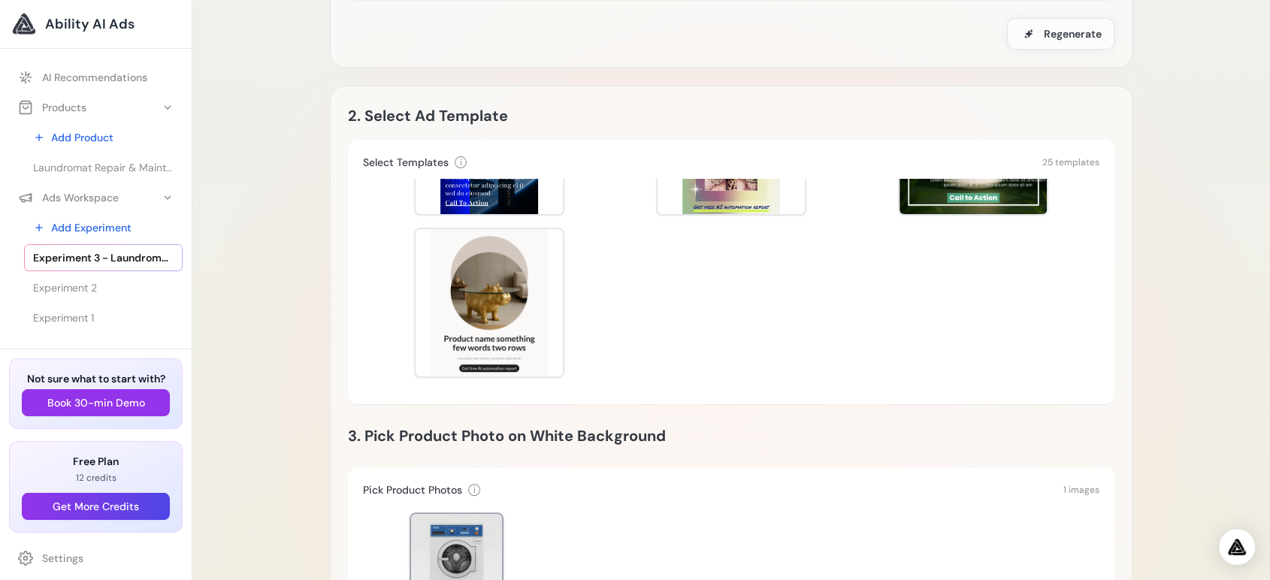
click at [452, 545] on div at bounding box center [456, 559] width 91 height 91
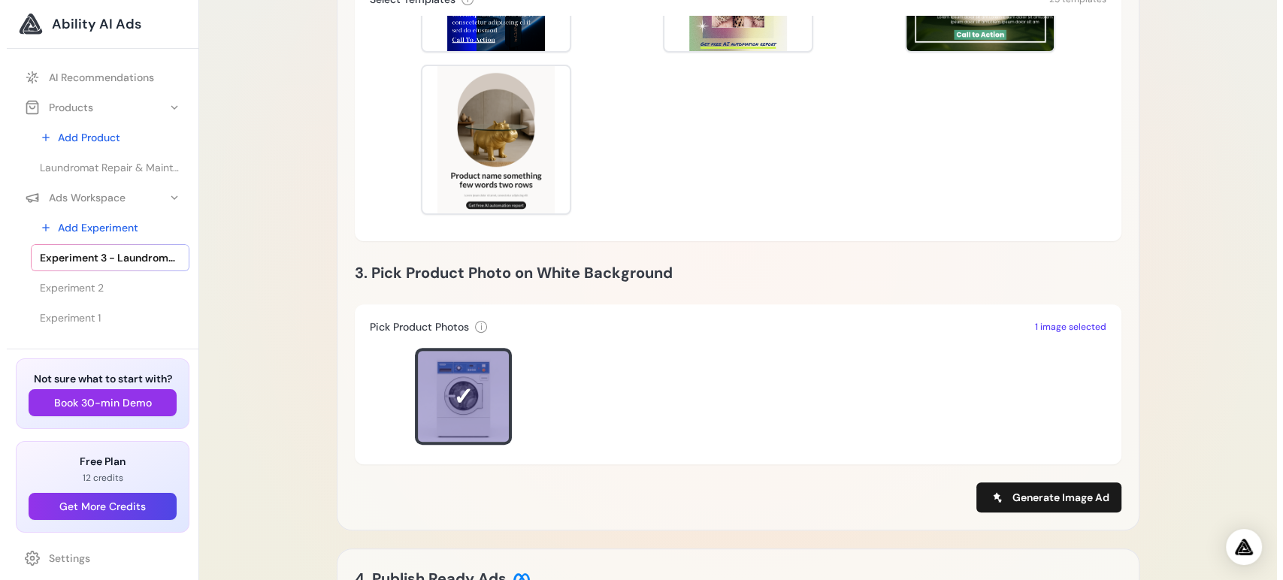
scroll to position [417, 0]
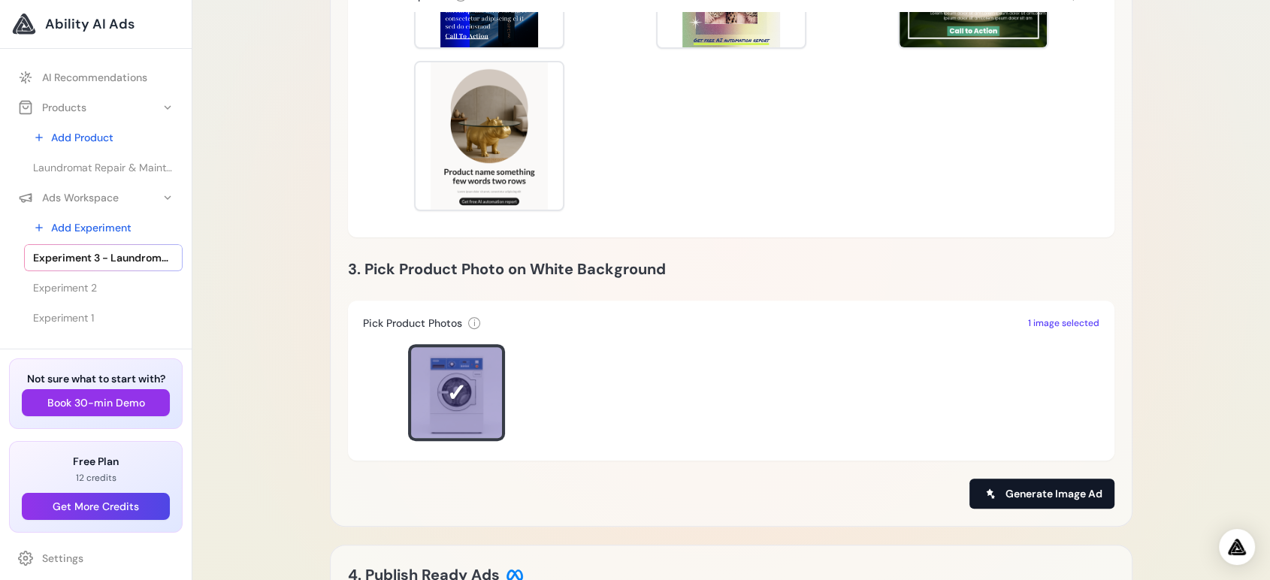
click at [1034, 496] on span "Generate Image Ad" at bounding box center [1053, 493] width 97 height 15
type input "**********"
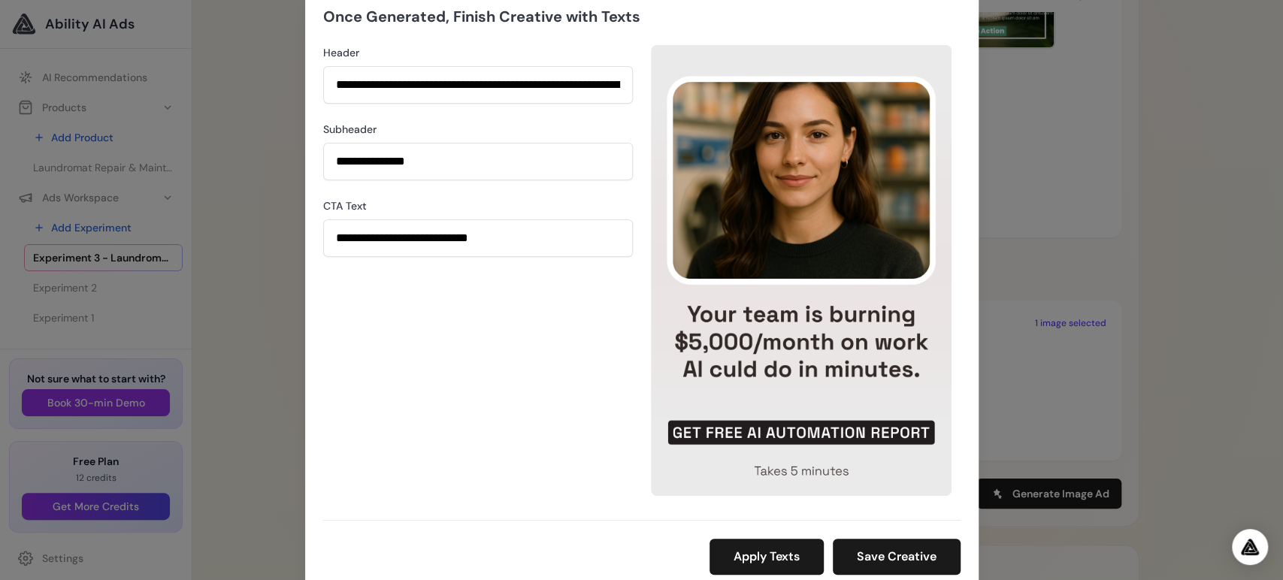
click at [1177, 311] on div "**********" at bounding box center [641, 290] width 1283 height 580
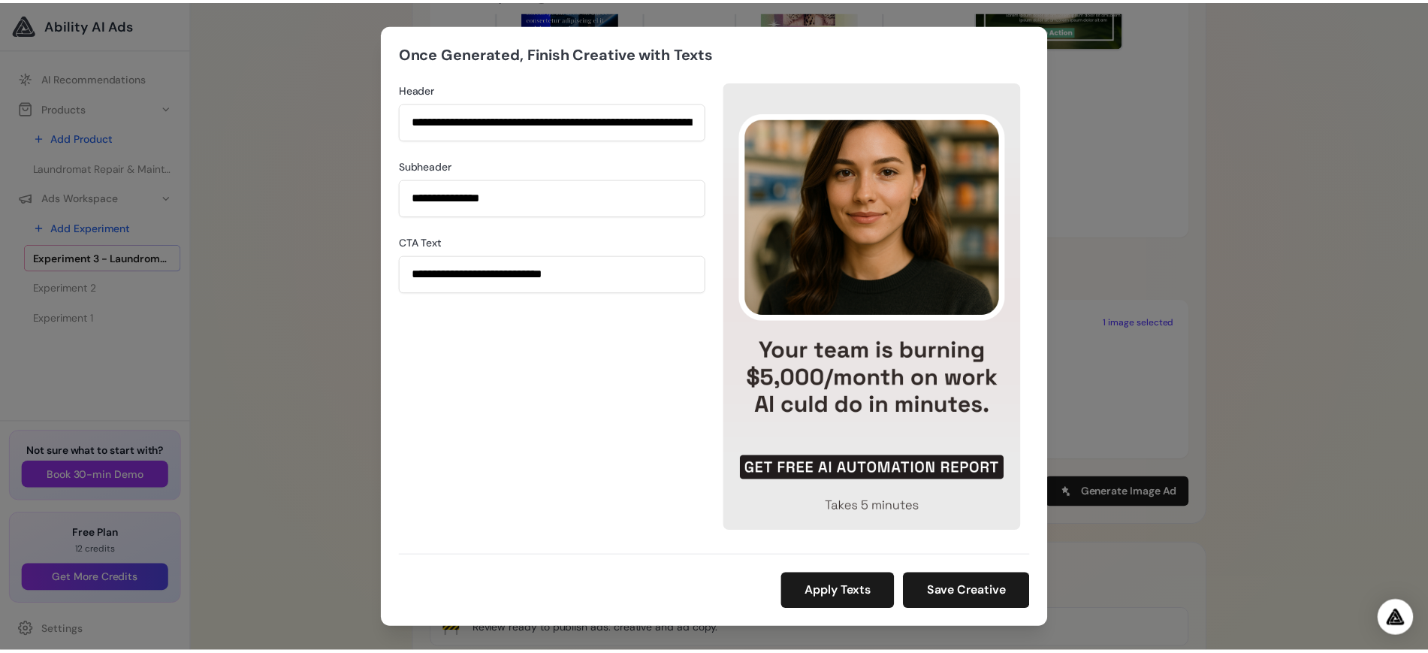
scroll to position [1261, 0]
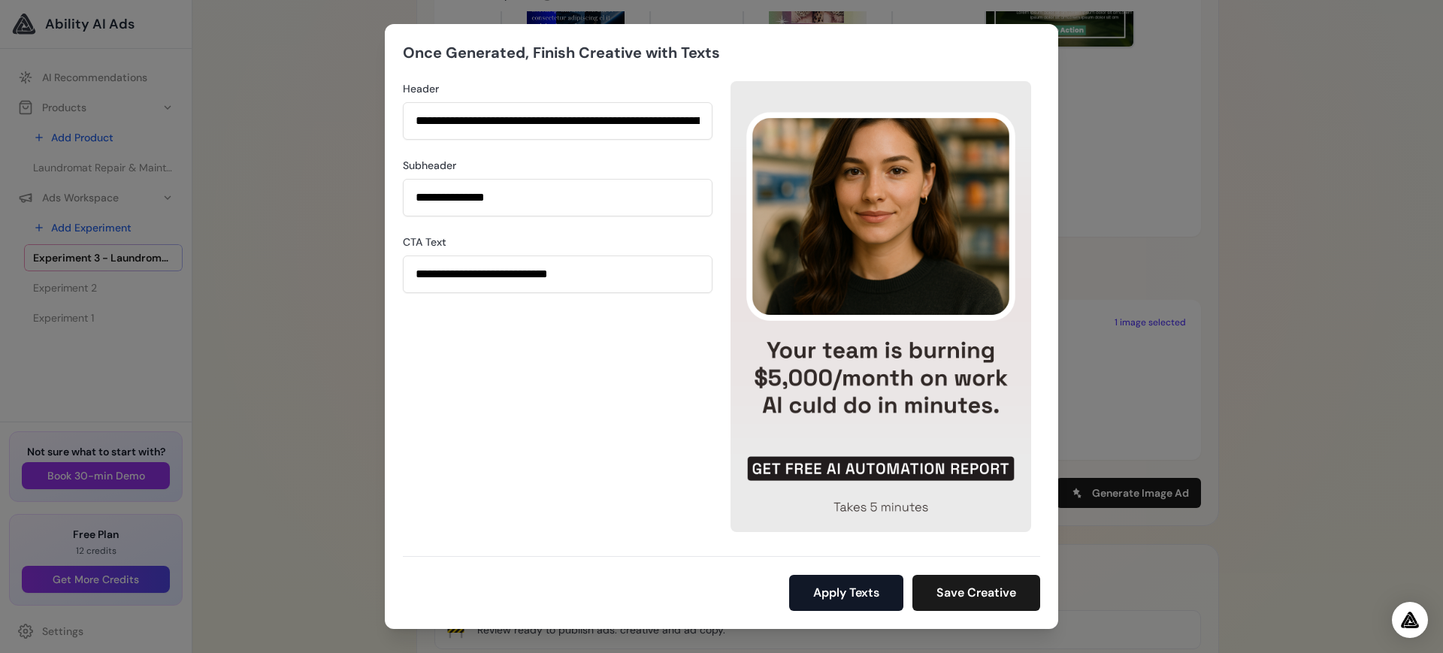
drag, startPoint x: 1268, startPoint y: 0, endPoint x: 856, endPoint y: 596, distance: 724.3
click at [856, 579] on button "Apply Texts" at bounding box center [846, 593] width 114 height 36
click at [1254, 541] on div "**********" at bounding box center [721, 326] width 1443 height 653
click at [993, 579] on button "Save Creative" at bounding box center [976, 593] width 128 height 36
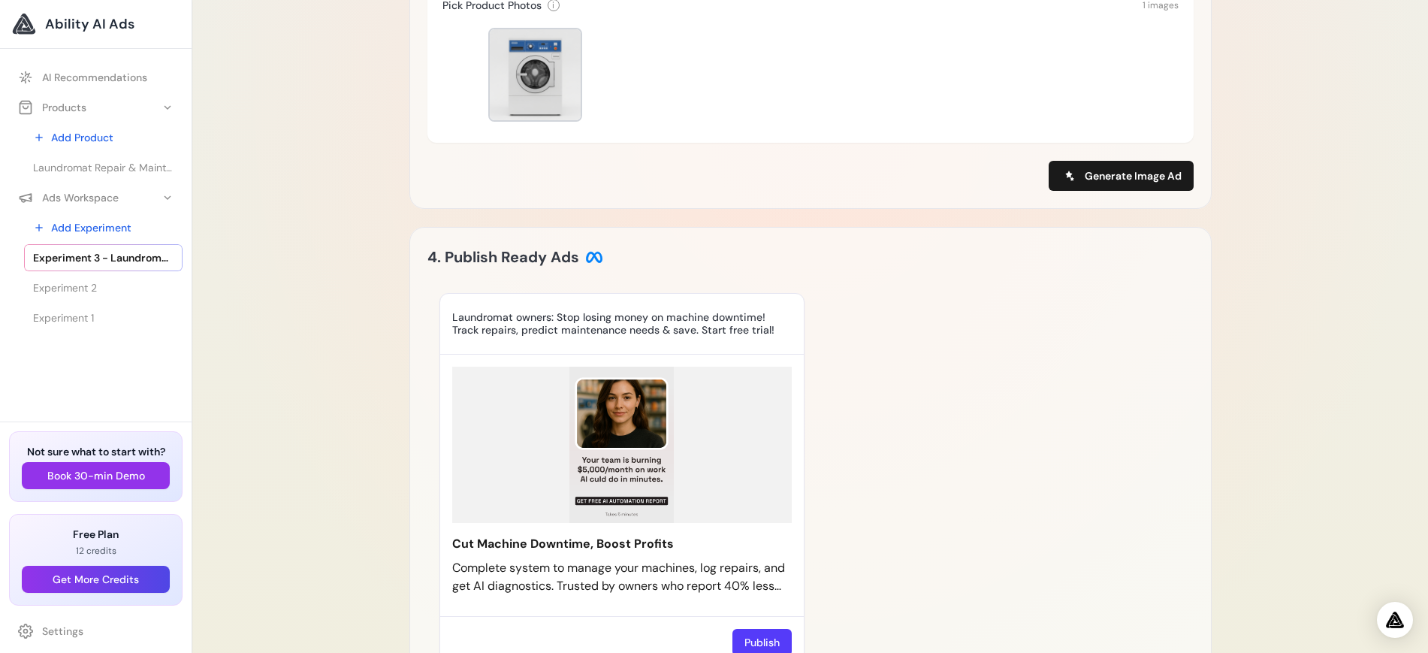
scroll to position [793, 0]
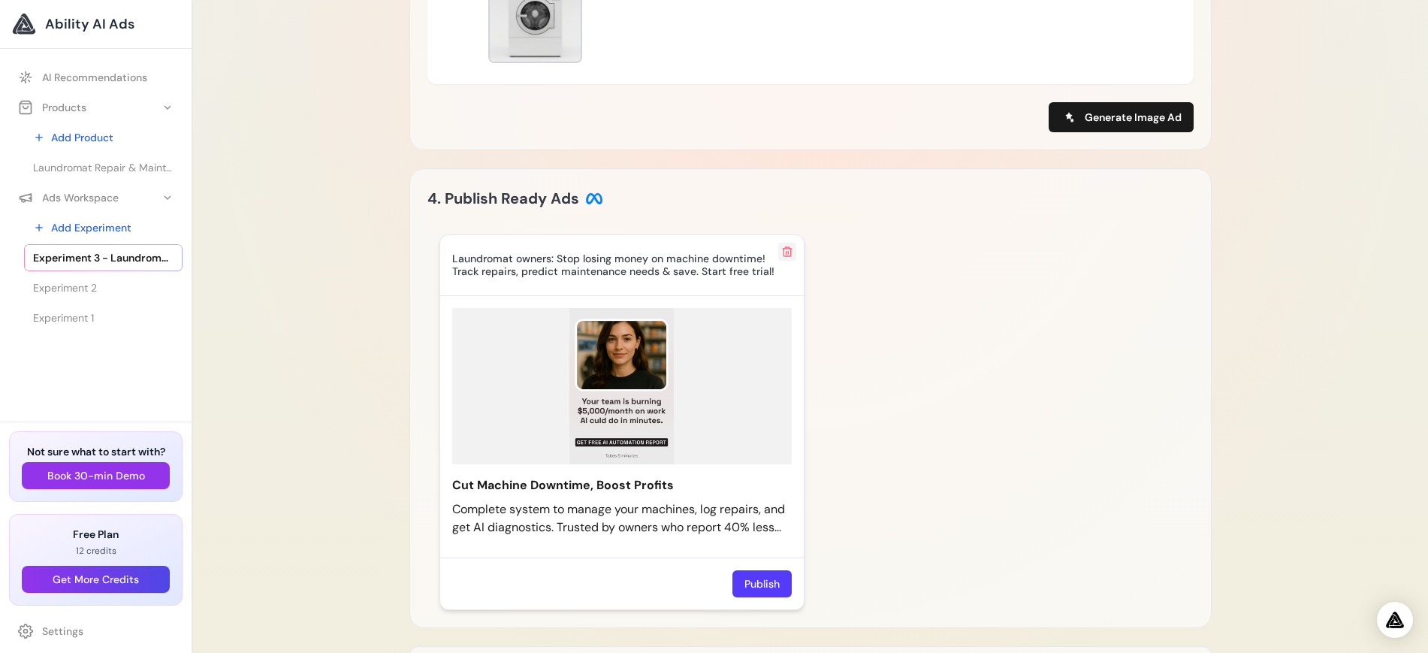
click at [788, 255] on icon at bounding box center [787, 252] width 12 height 12
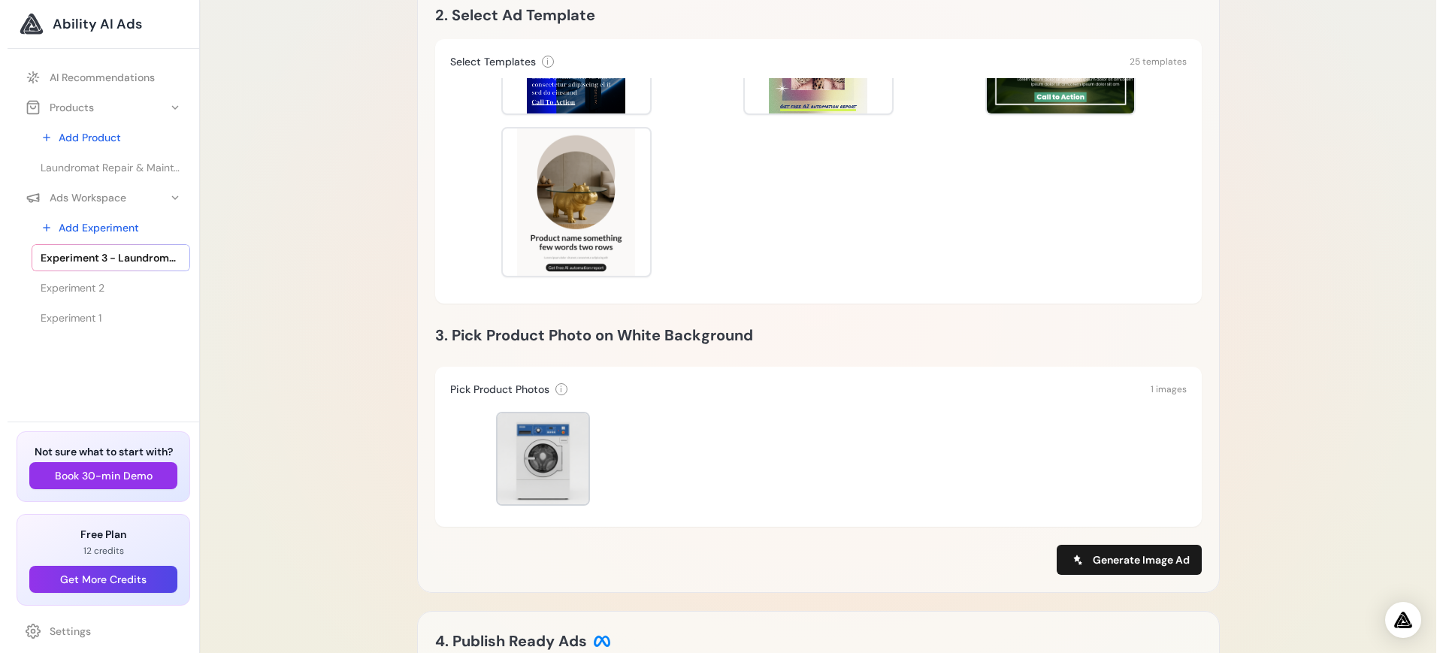
scroll to position [386, 0]
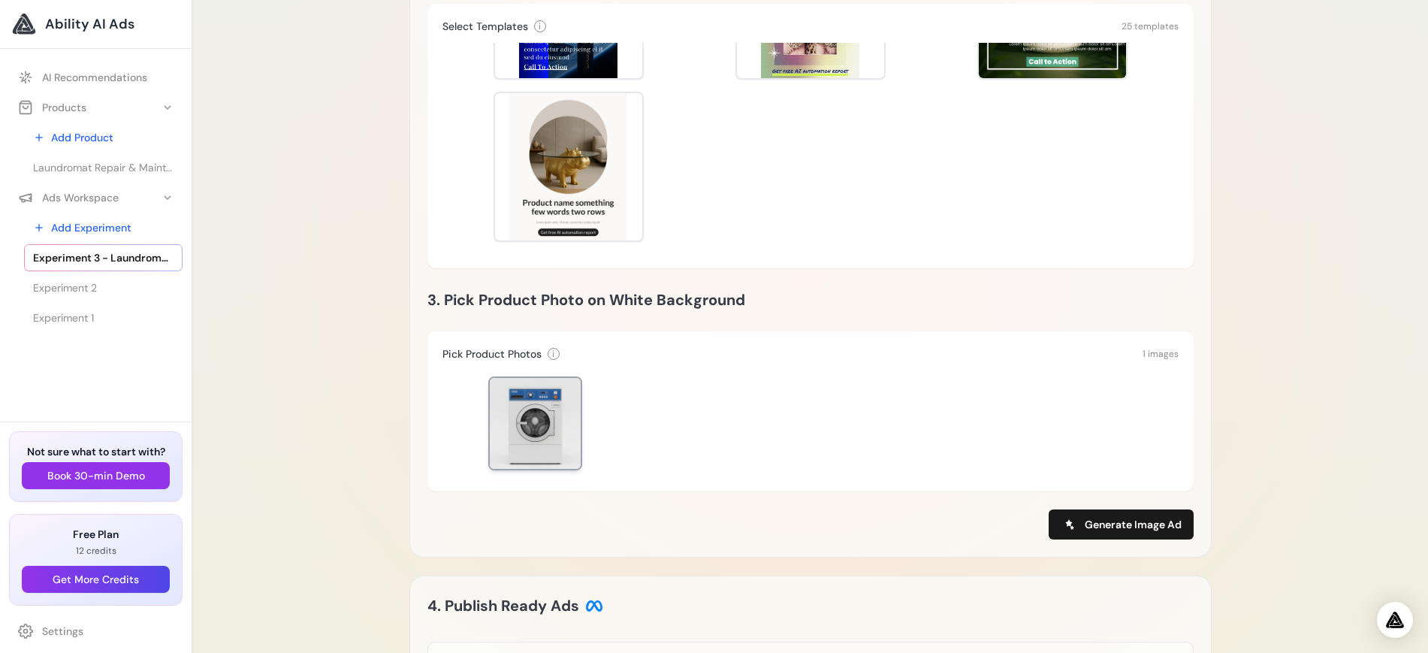
click at [555, 404] on div at bounding box center [535, 423] width 91 height 91
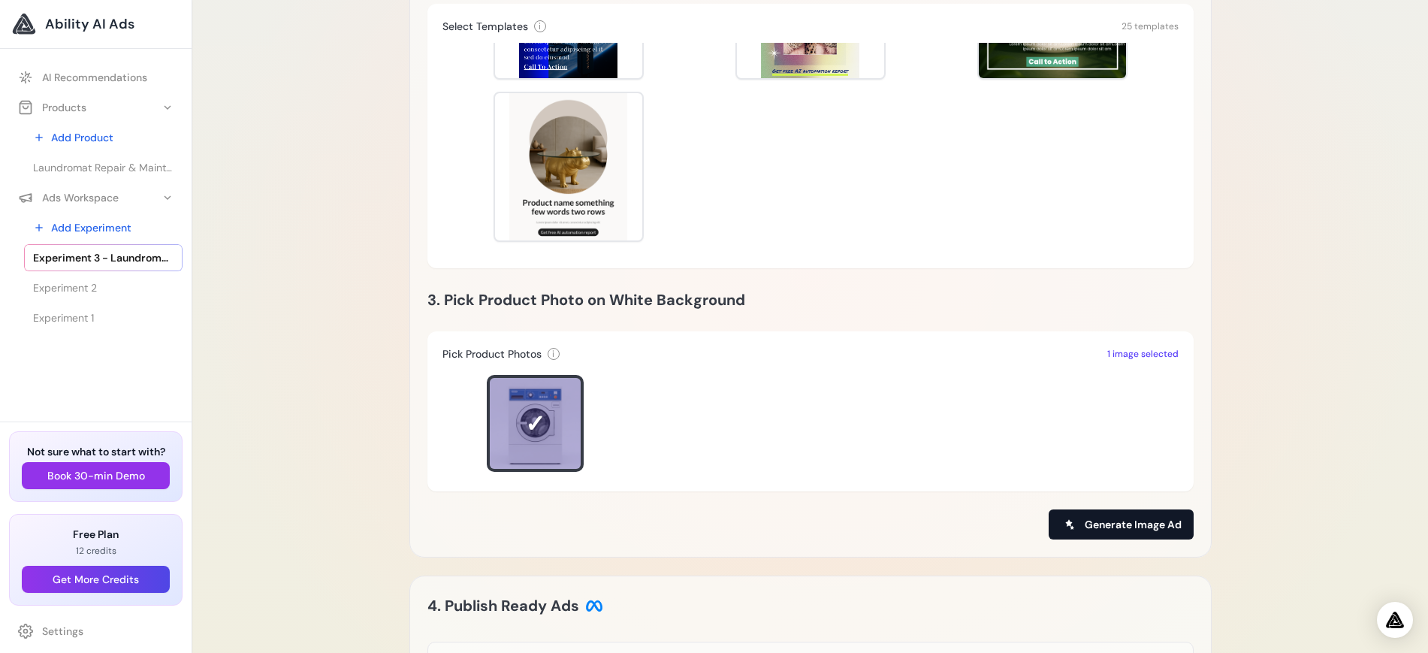
click at [1129, 517] on span "Generate Image Ad" at bounding box center [1133, 524] width 97 height 15
type input "**********"
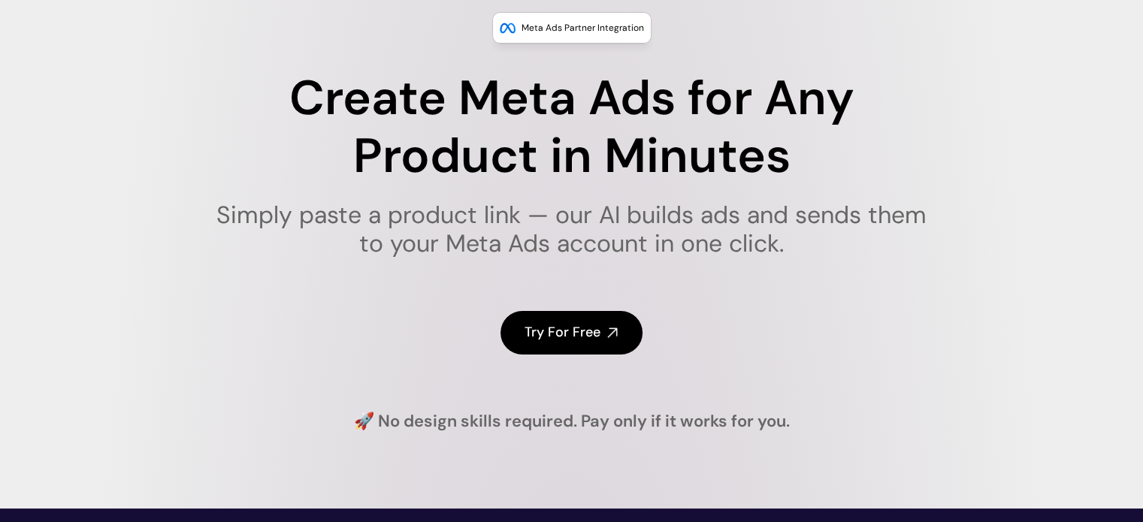
scroll to position [150, 0]
